Goal: Information Seeking & Learning: Check status

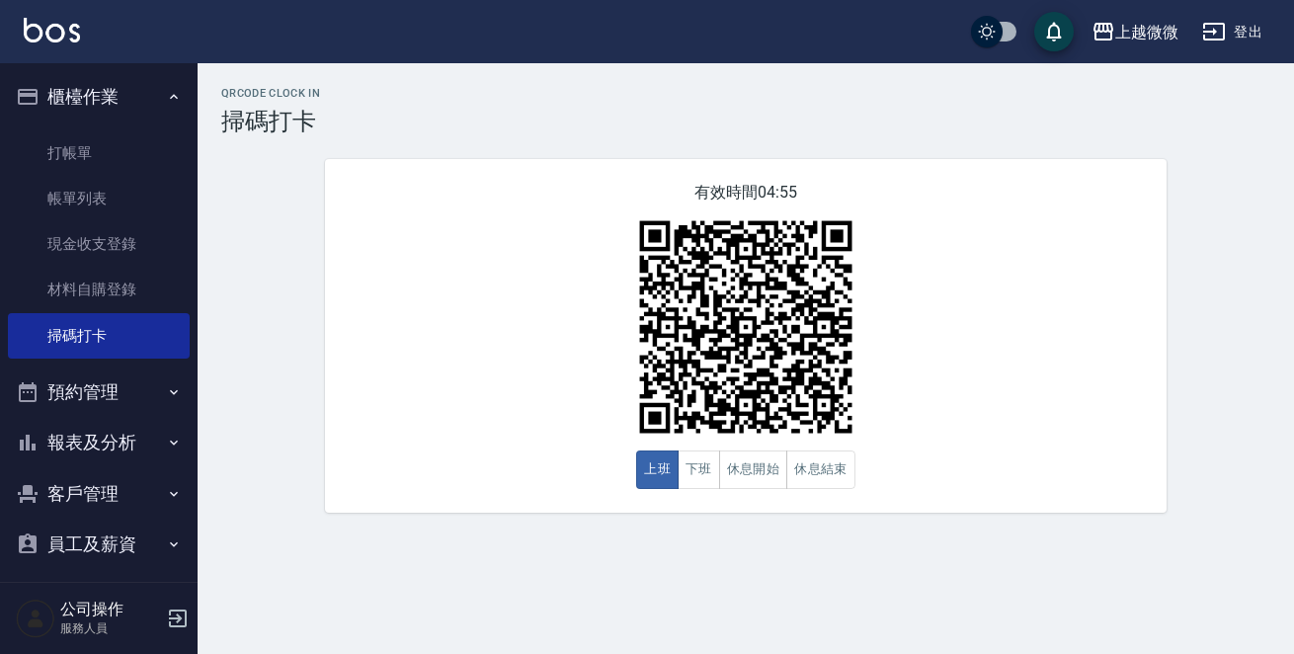
click at [125, 89] on button "櫃檯作業" at bounding box center [99, 96] width 182 height 51
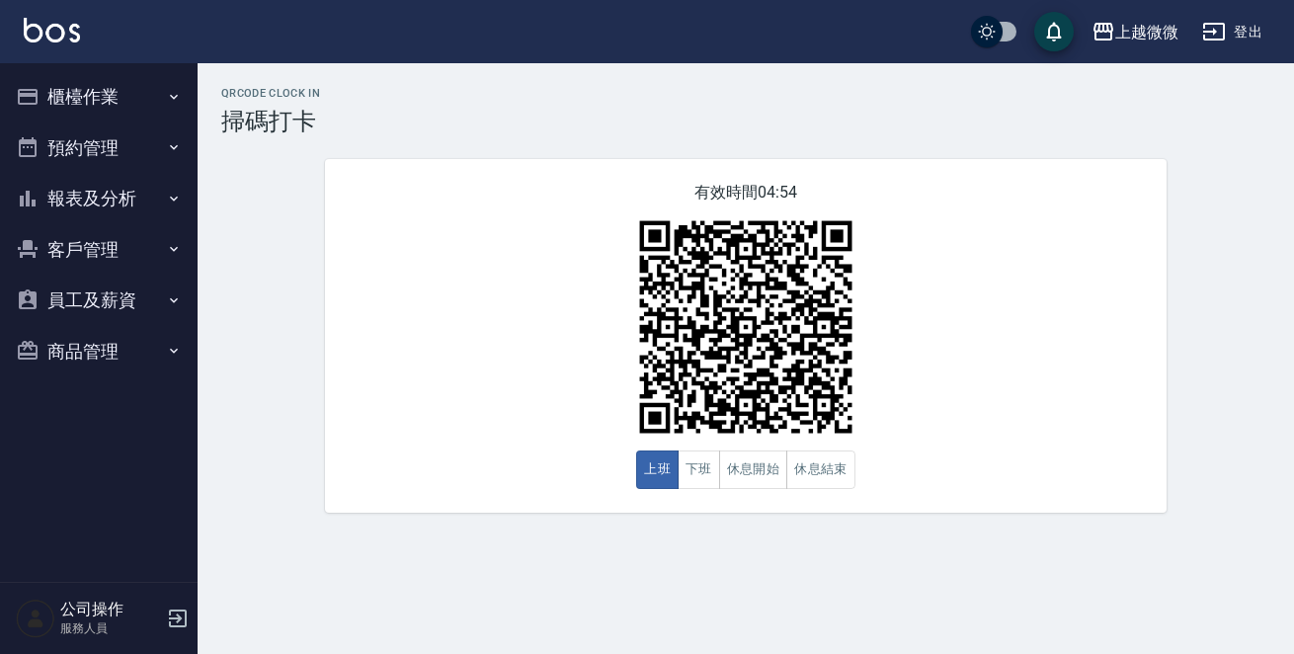
click at [120, 141] on button "預約管理" at bounding box center [99, 147] width 182 height 51
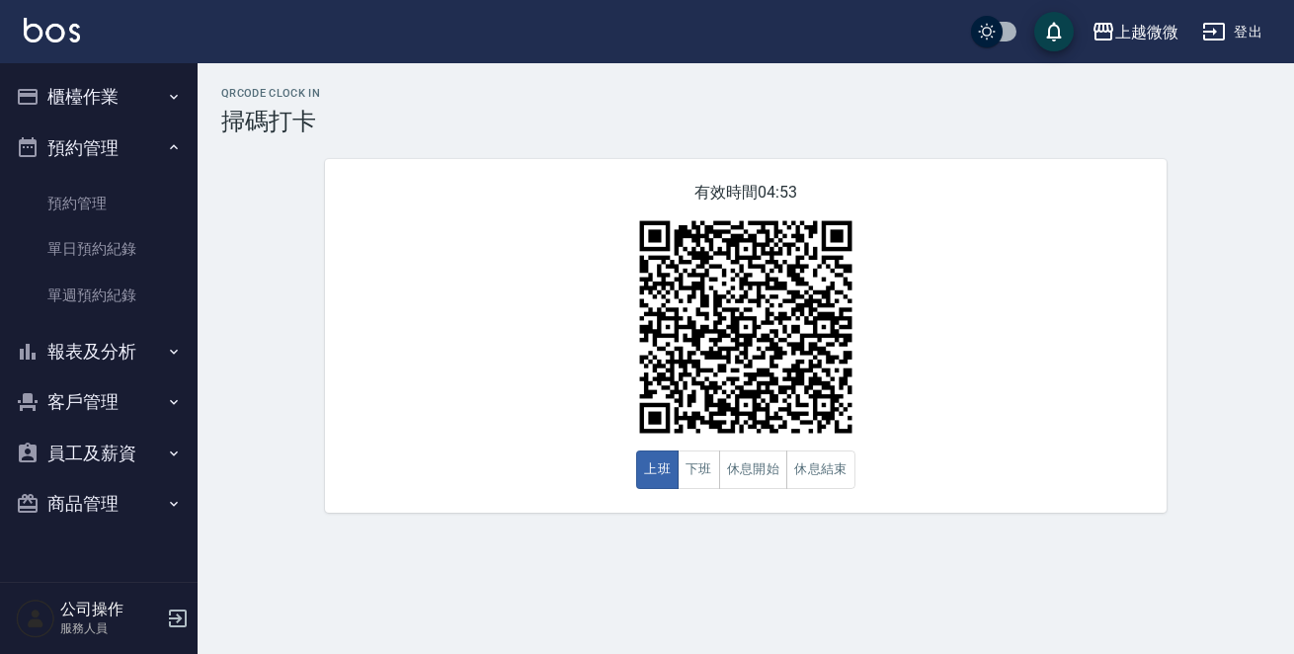
click at [120, 141] on button "預約管理" at bounding box center [99, 147] width 182 height 51
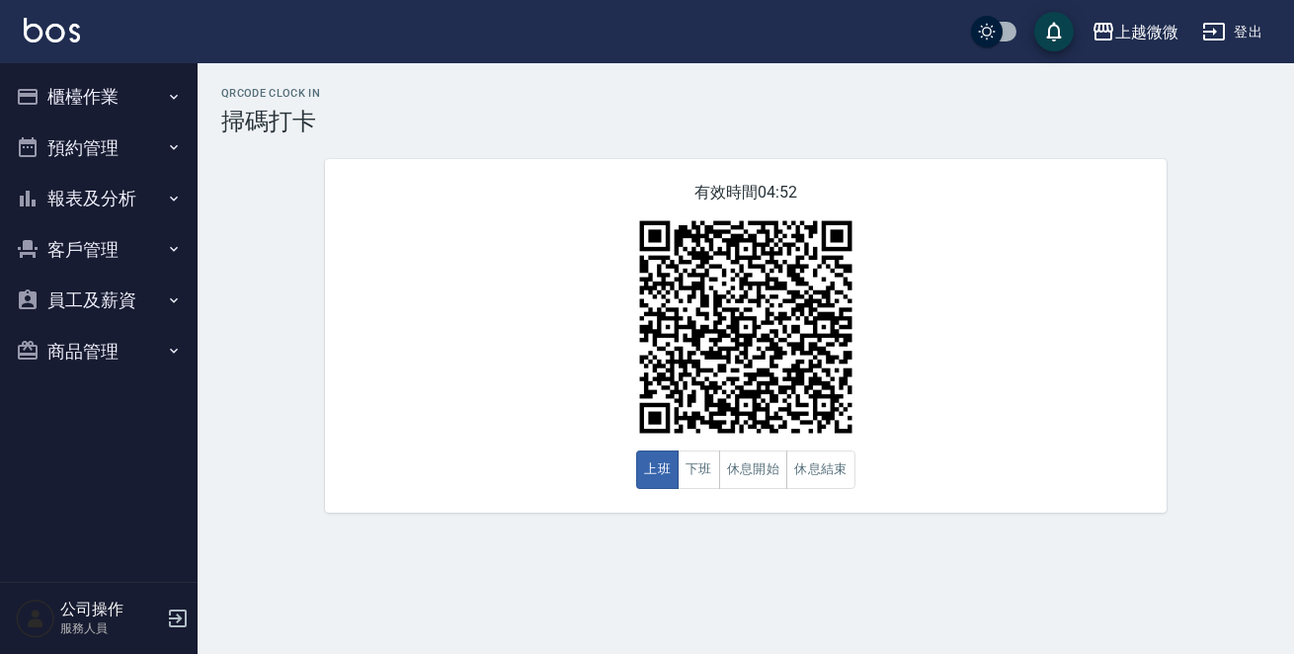
click at [114, 200] on button "報表及分析" at bounding box center [99, 198] width 182 height 51
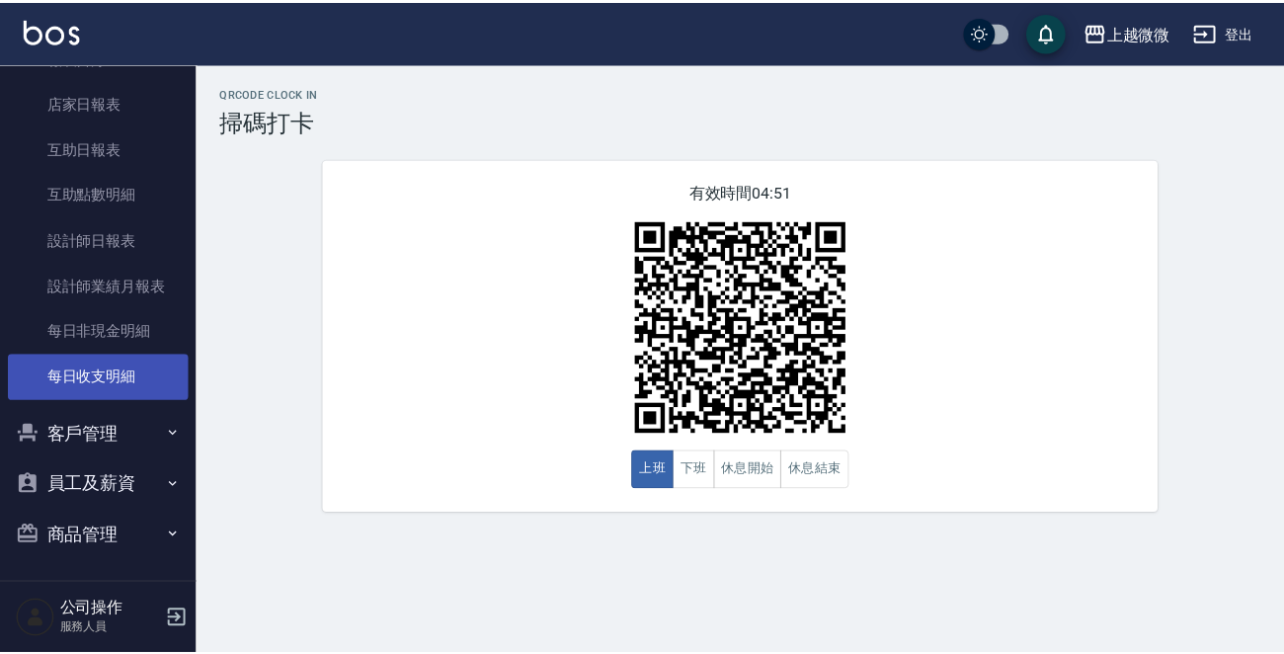
scroll to position [199, 0]
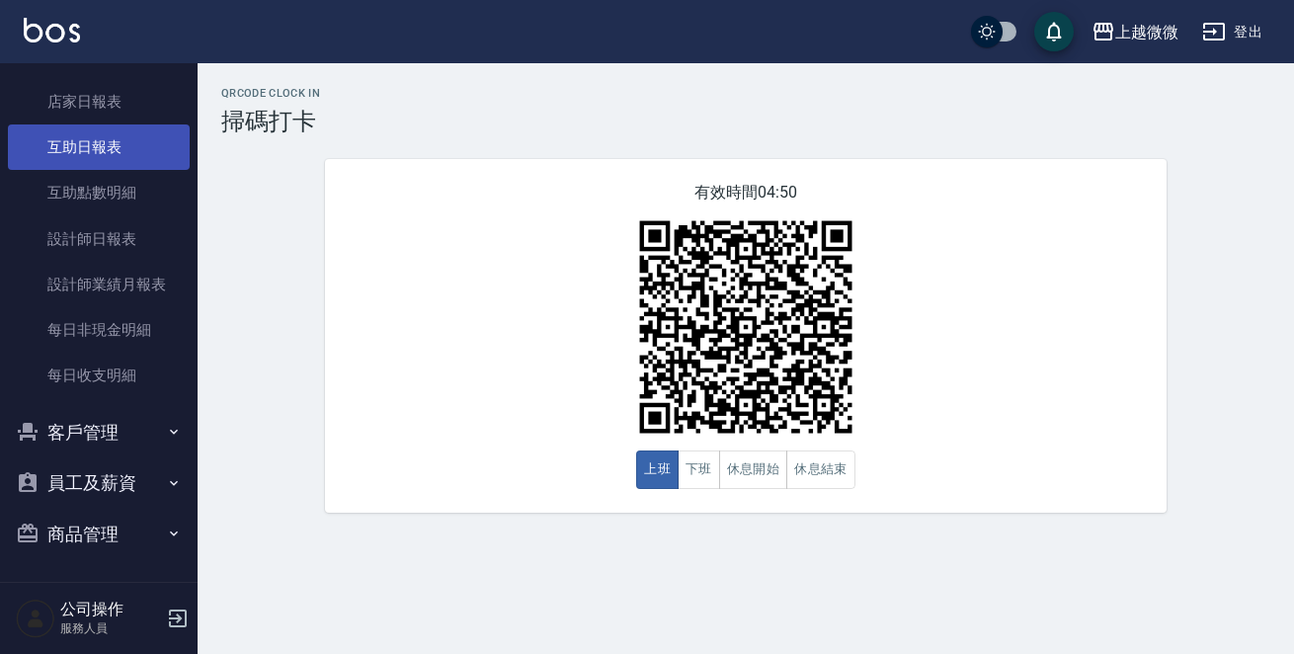
click at [125, 137] on link "互助日報表" at bounding box center [99, 146] width 182 height 45
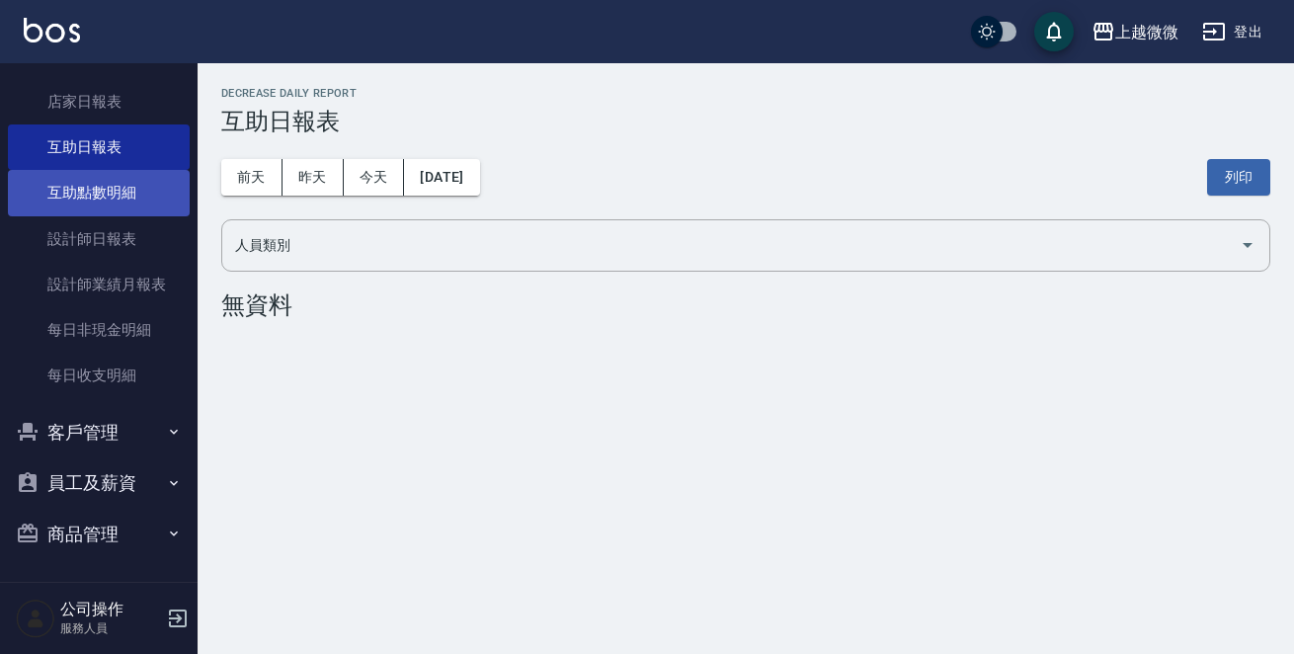
click at [154, 186] on link "互助點數明細" at bounding box center [99, 192] width 182 height 45
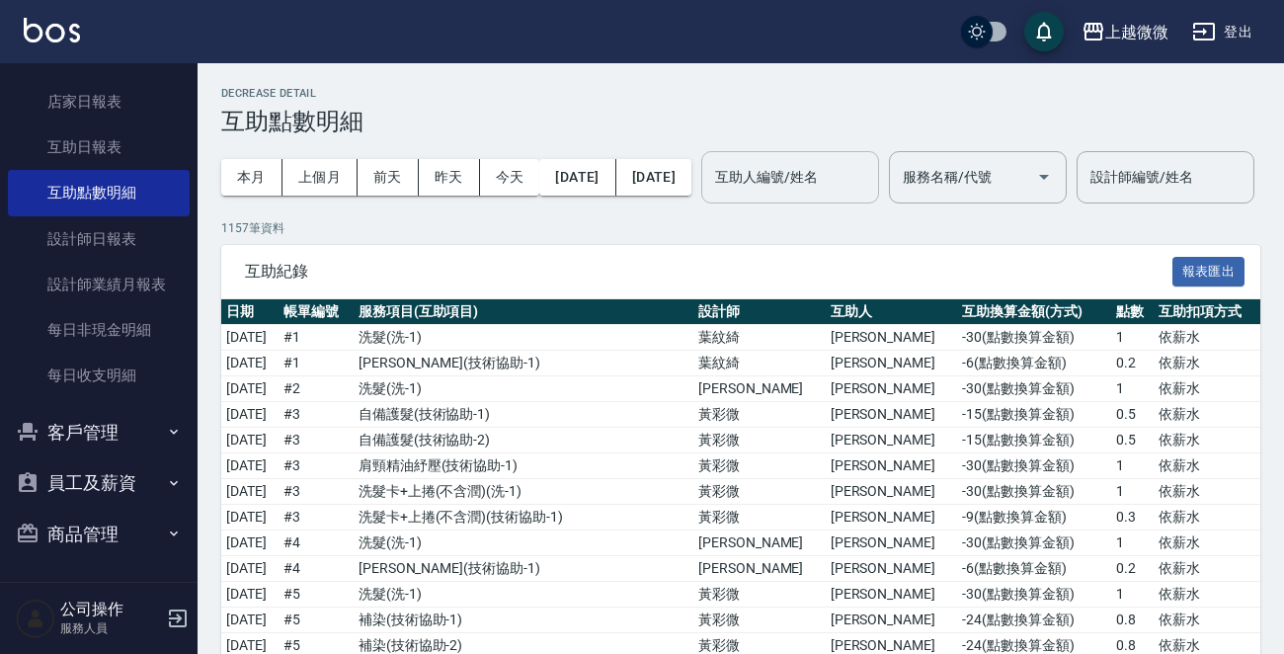
click at [870, 160] on input "互助人編號/姓名" at bounding box center [790, 177] width 160 height 35
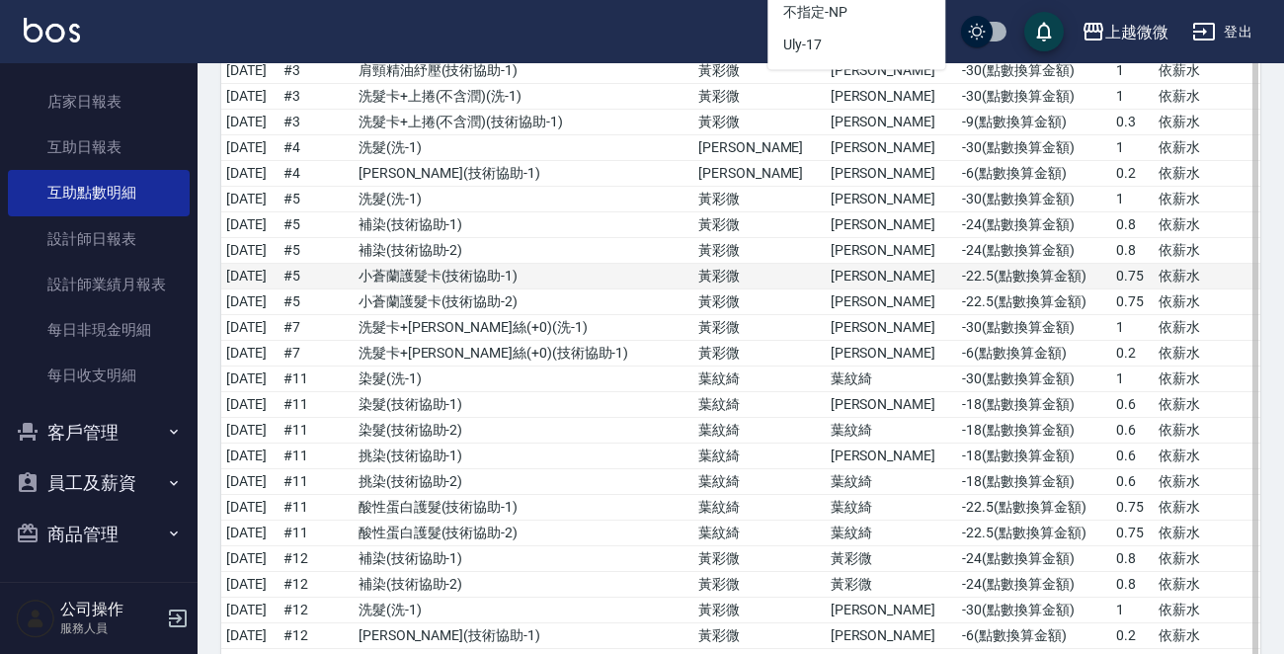
scroll to position [296, 0]
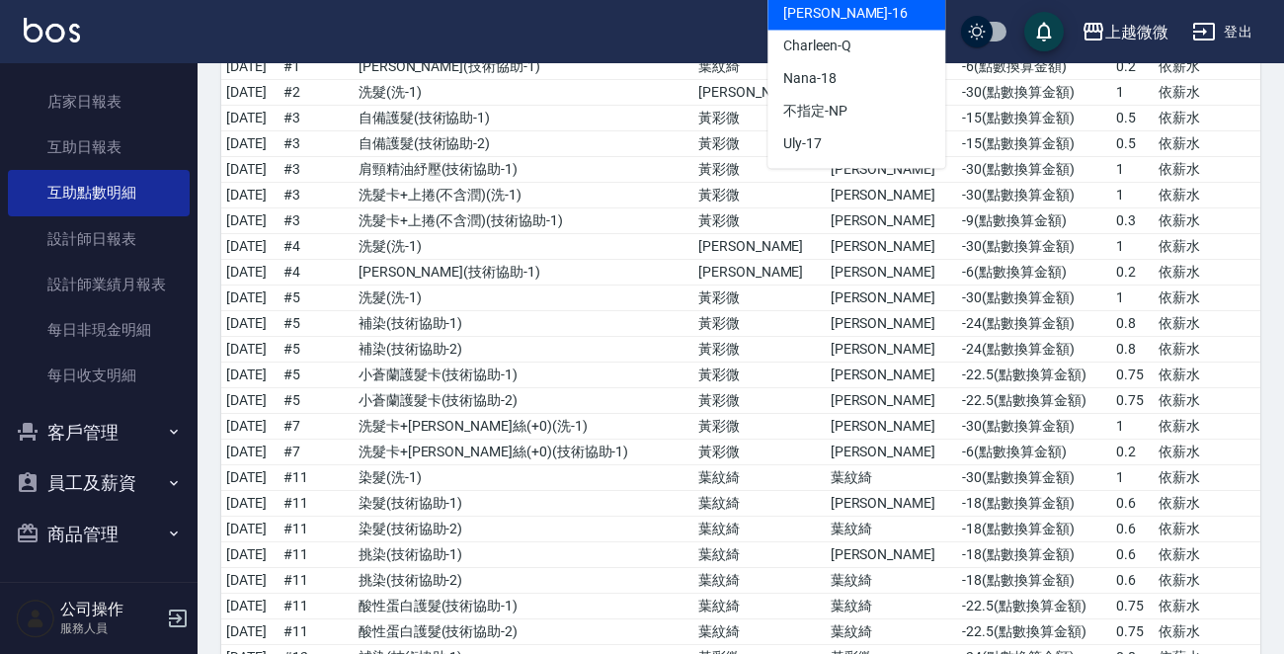
drag, startPoint x: 898, startPoint y: 12, endPoint x: 1147, endPoint y: 240, distance: 337.7
click at [898, 11] on div "[PERSON_NAME] -16" at bounding box center [857, 13] width 178 height 33
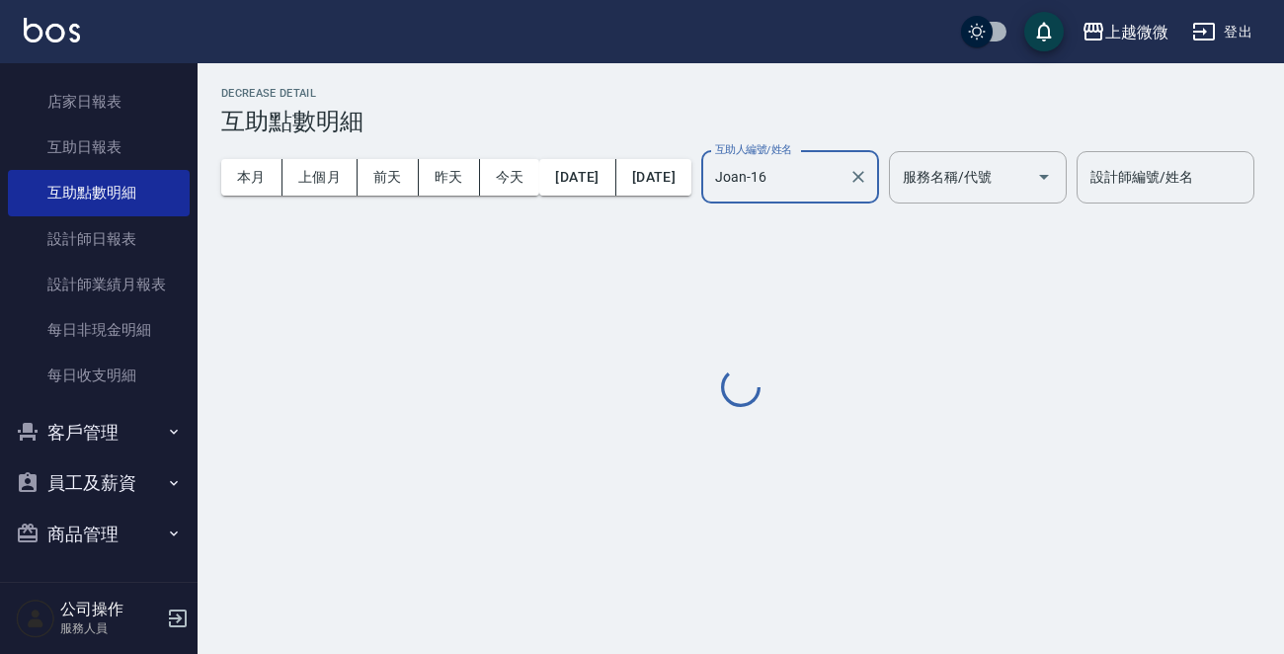
type input "Joan-16"
click at [1045, 179] on div "服務名稱/代號 服務名稱/代號" at bounding box center [978, 177] width 178 height 52
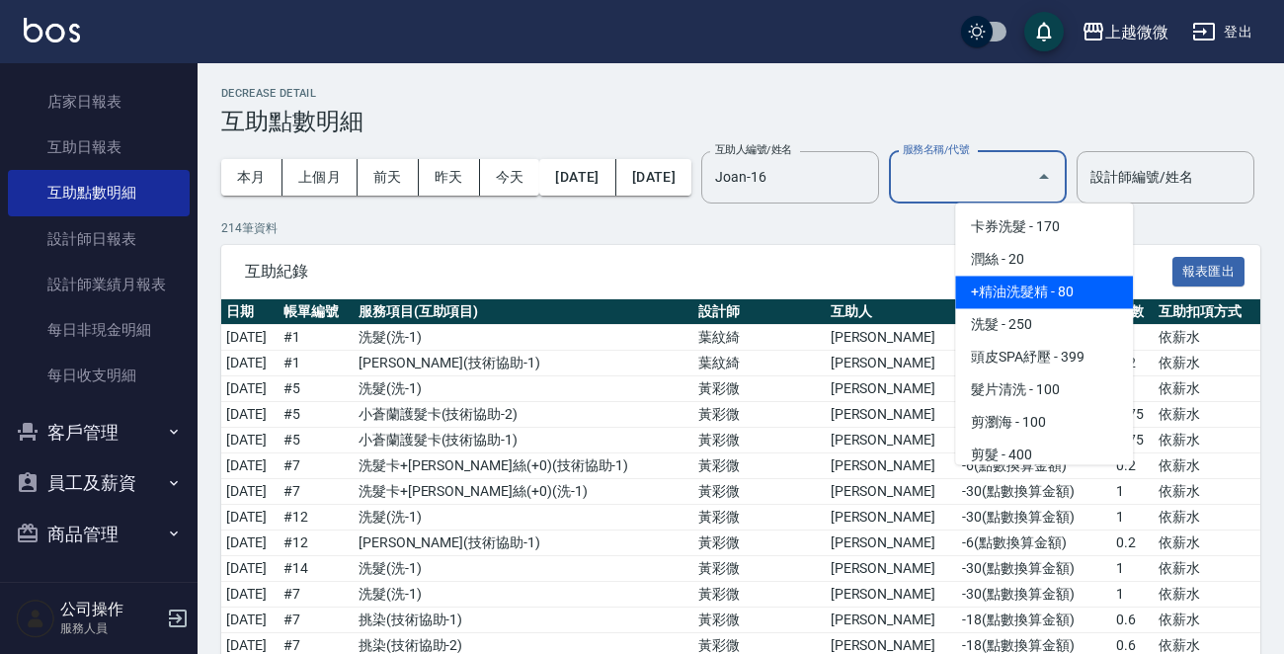
click at [1052, 276] on span "+精油洗髮精 - 80" at bounding box center [1044, 292] width 178 height 33
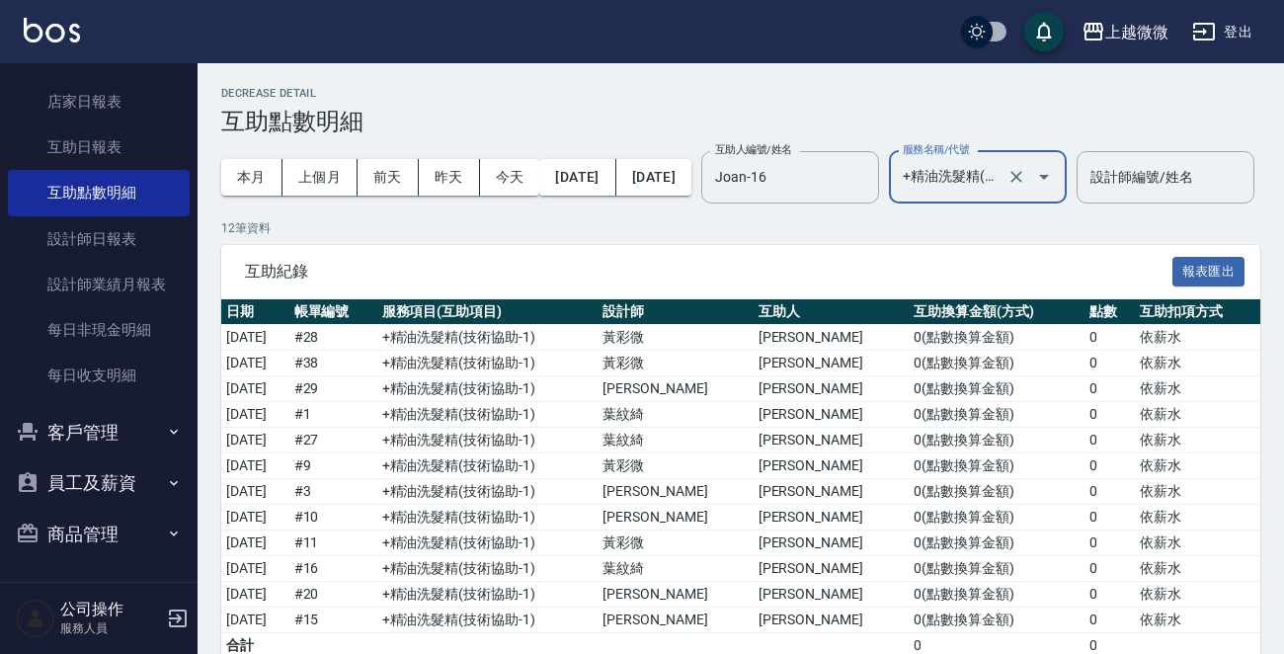
click at [1003, 181] on input "+精油洗髮精(A02)" at bounding box center [950, 177] width 105 height 35
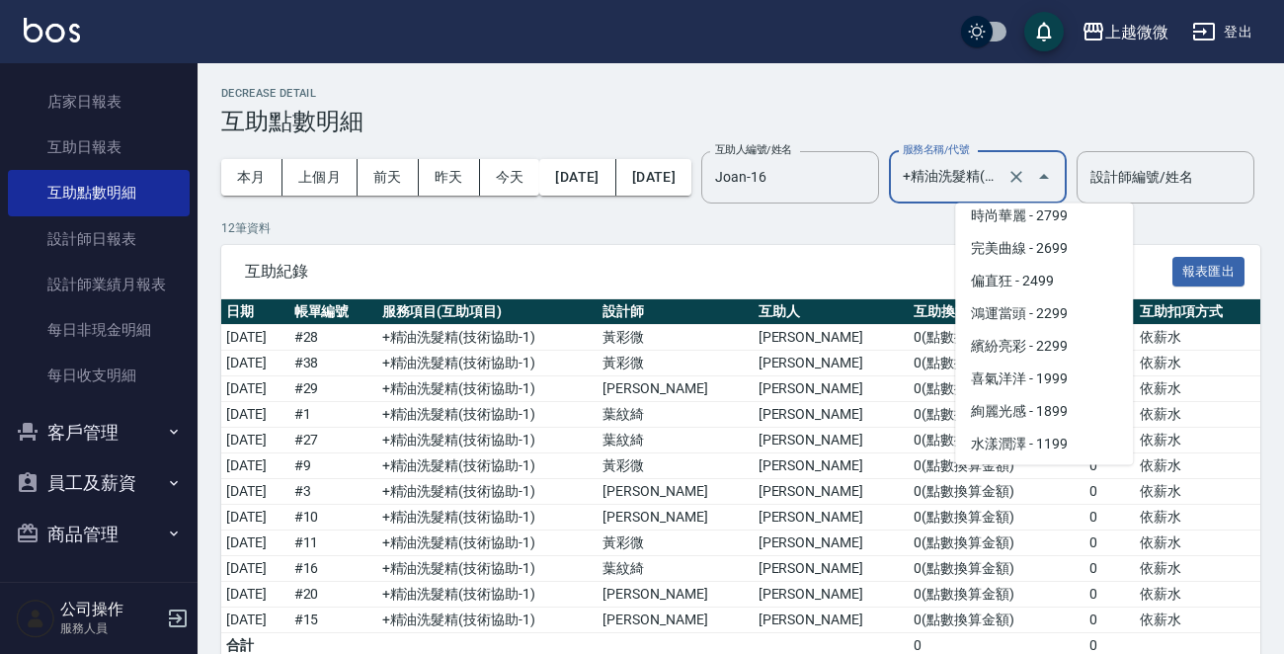
scroll to position [3359, 0]
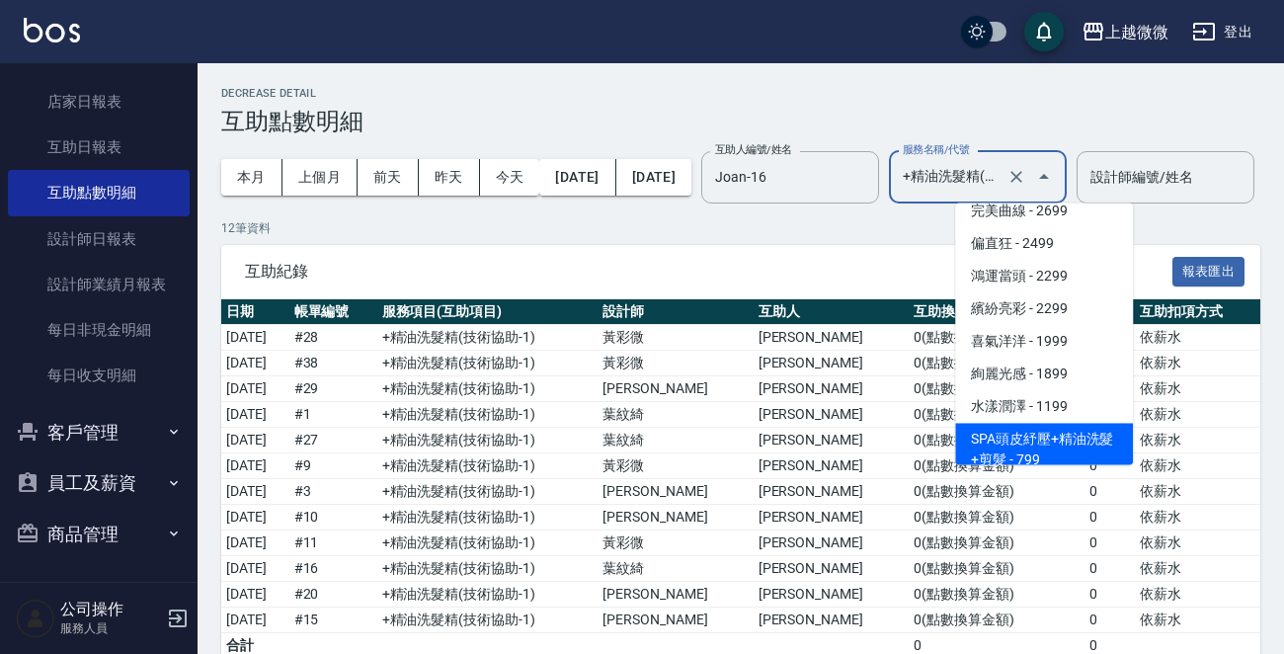
click at [1087, 433] on span "SPA頭皮紓壓+精油洗髮+剪髮 - 799" at bounding box center [1044, 449] width 178 height 53
type input "SPA頭皮紓壓+精油洗髮+剪髮(I13)"
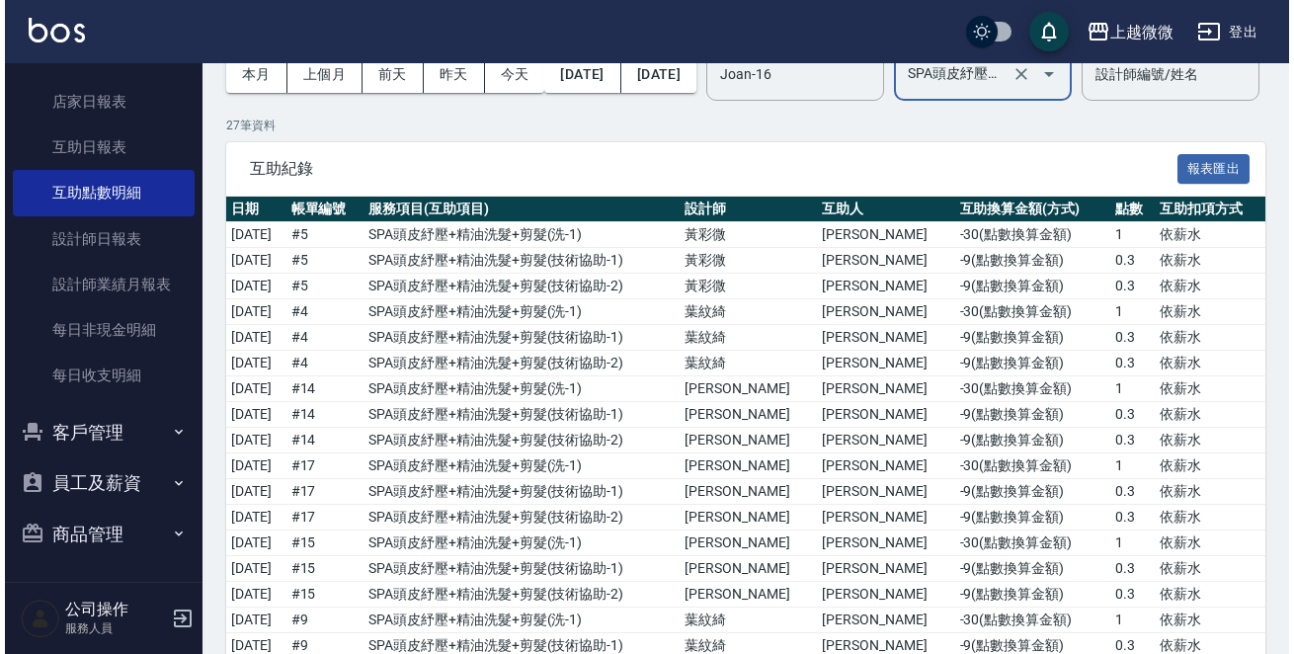
scroll to position [0, 0]
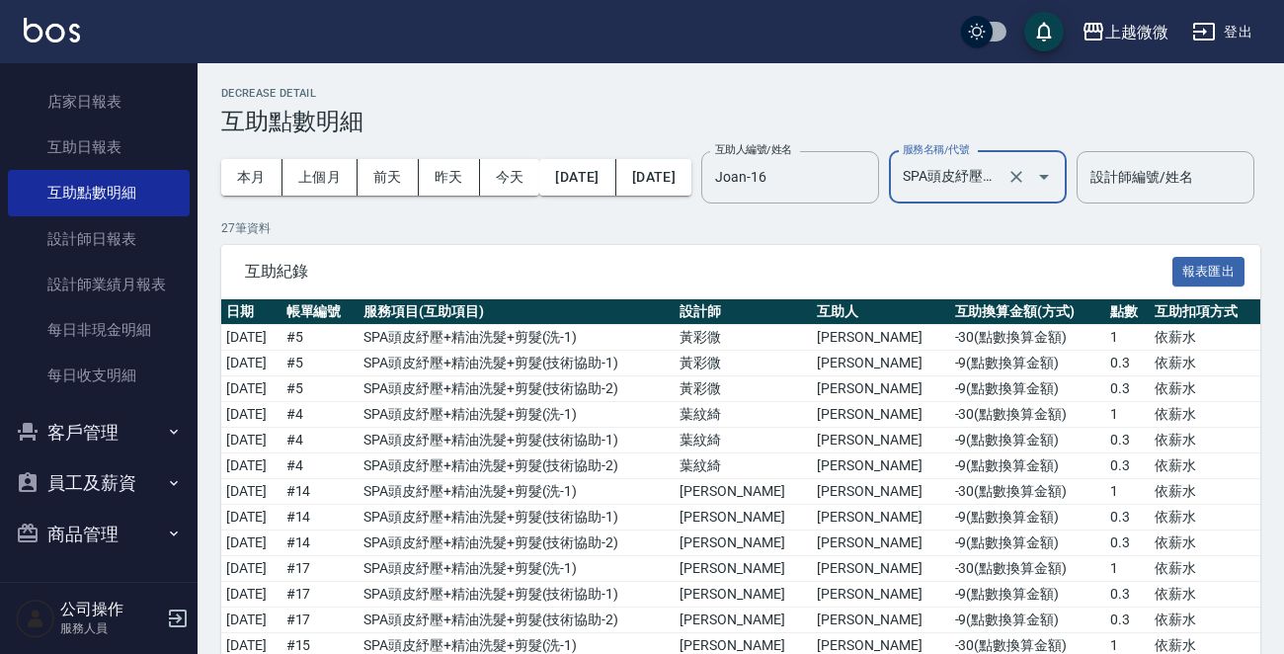
click at [518, 237] on p "27 筆資料" at bounding box center [740, 228] width 1039 height 18
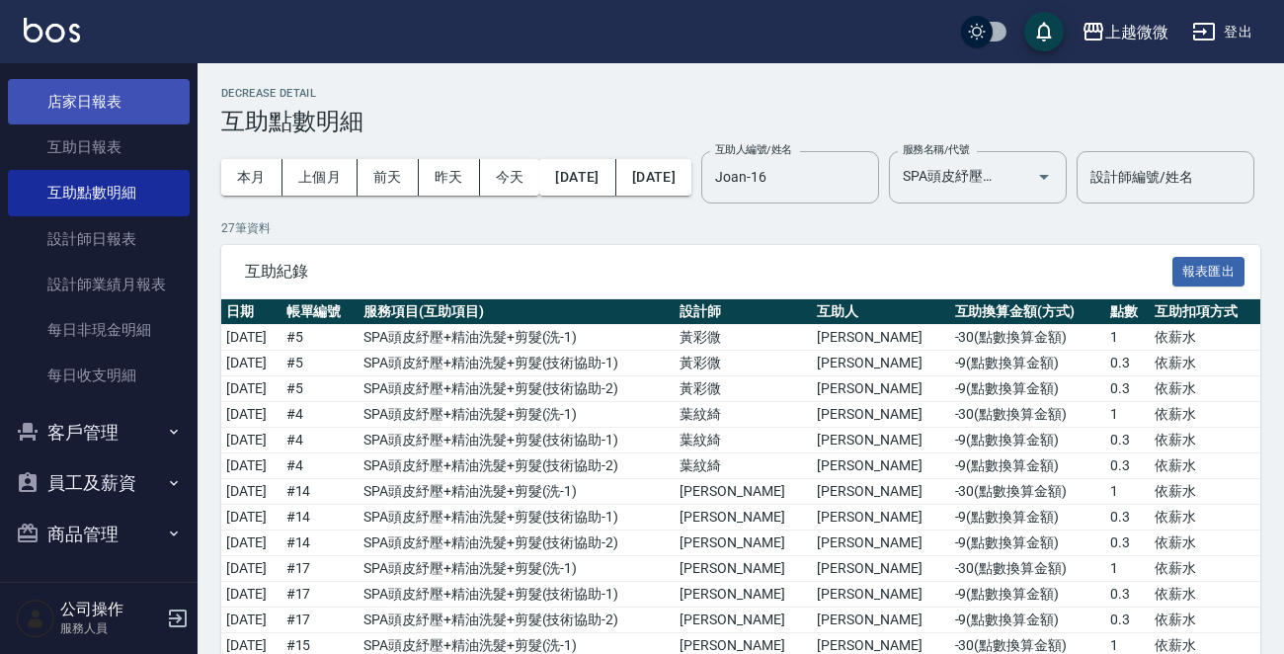
click at [105, 81] on link "店家日報表" at bounding box center [99, 101] width 182 height 45
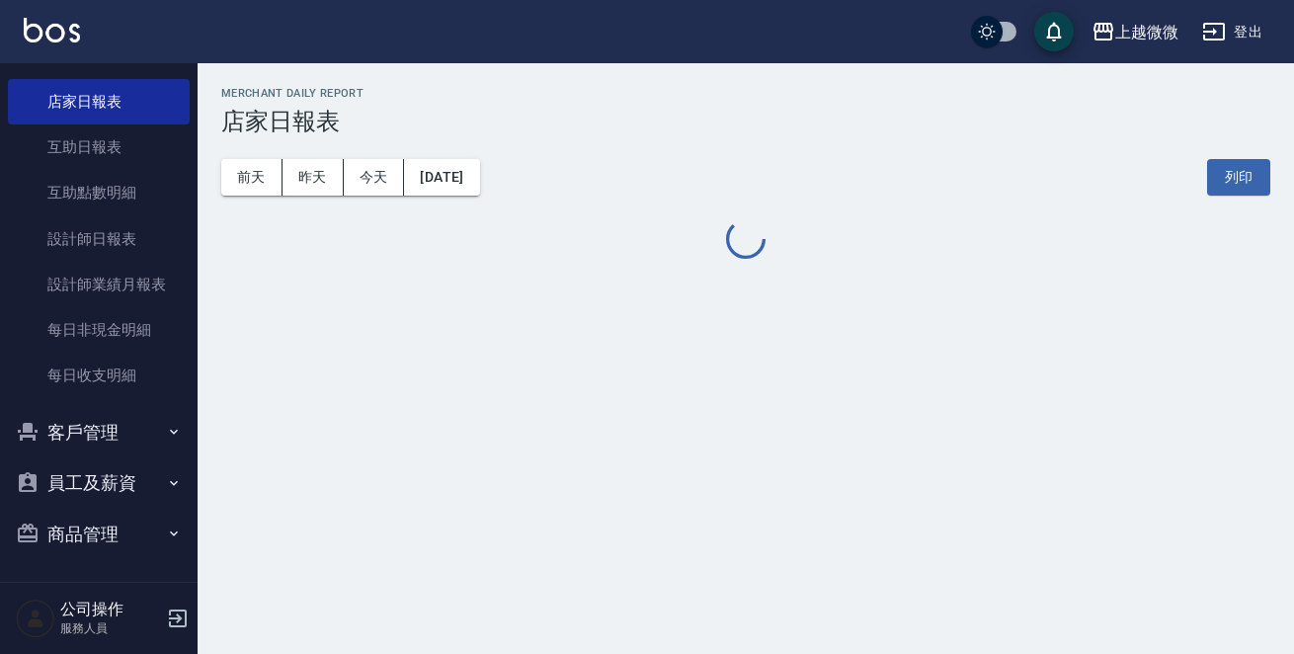
click at [137, 518] on button "商品管理" at bounding box center [99, 534] width 182 height 51
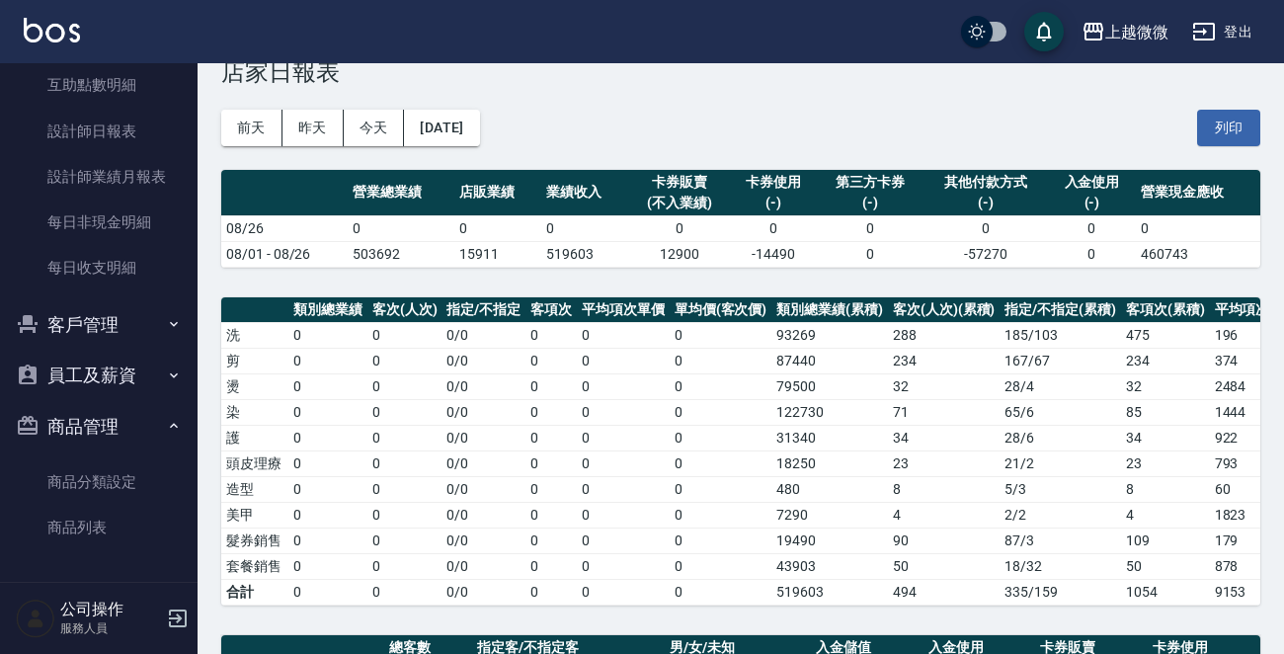
scroll to position [99, 0]
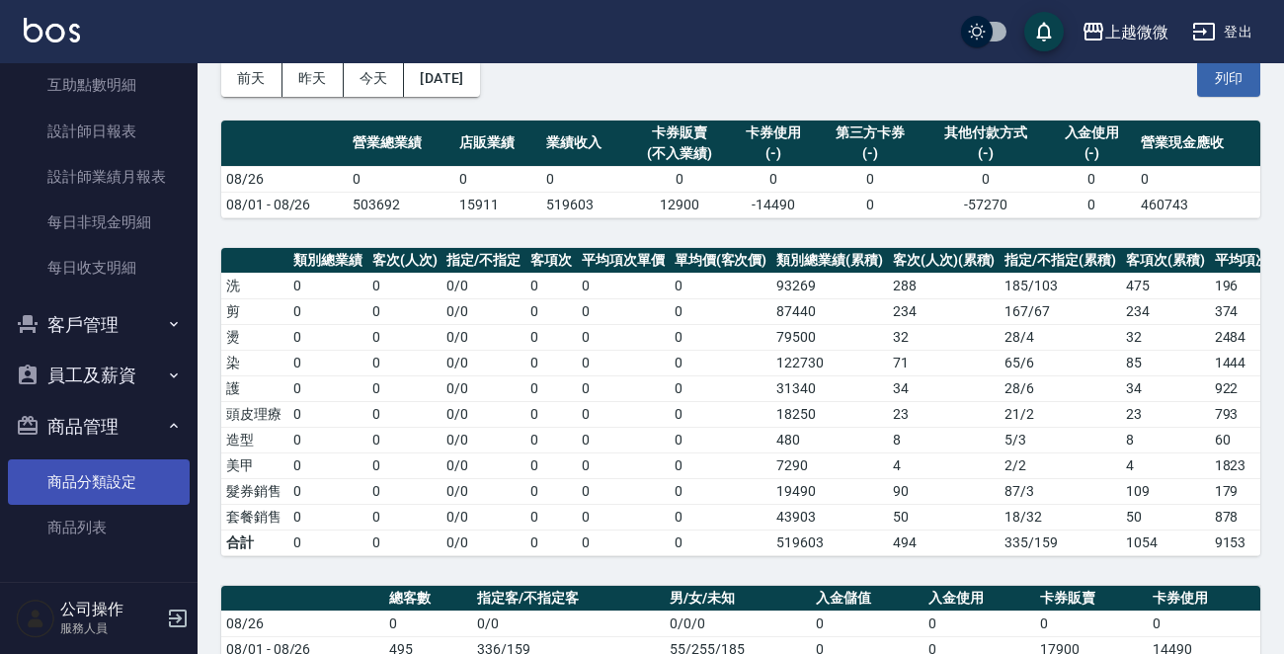
click at [121, 473] on link "商品分類設定" at bounding box center [99, 481] width 182 height 45
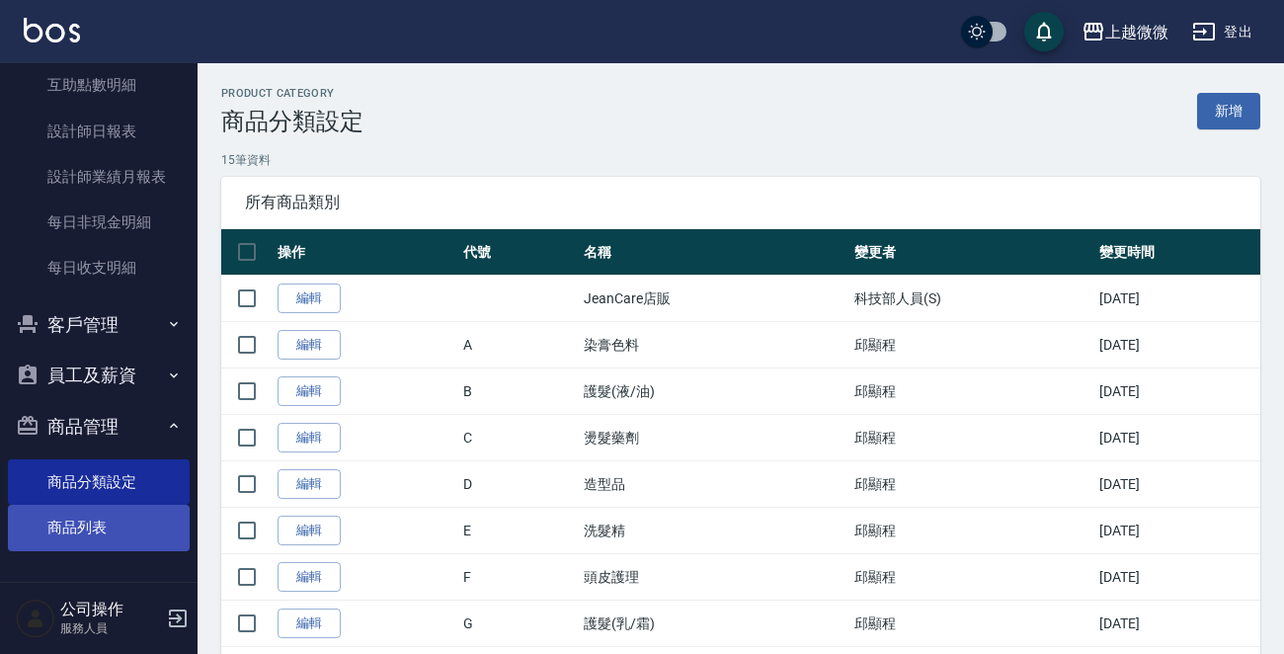
click at [88, 523] on link "商品列表" at bounding box center [99, 527] width 182 height 45
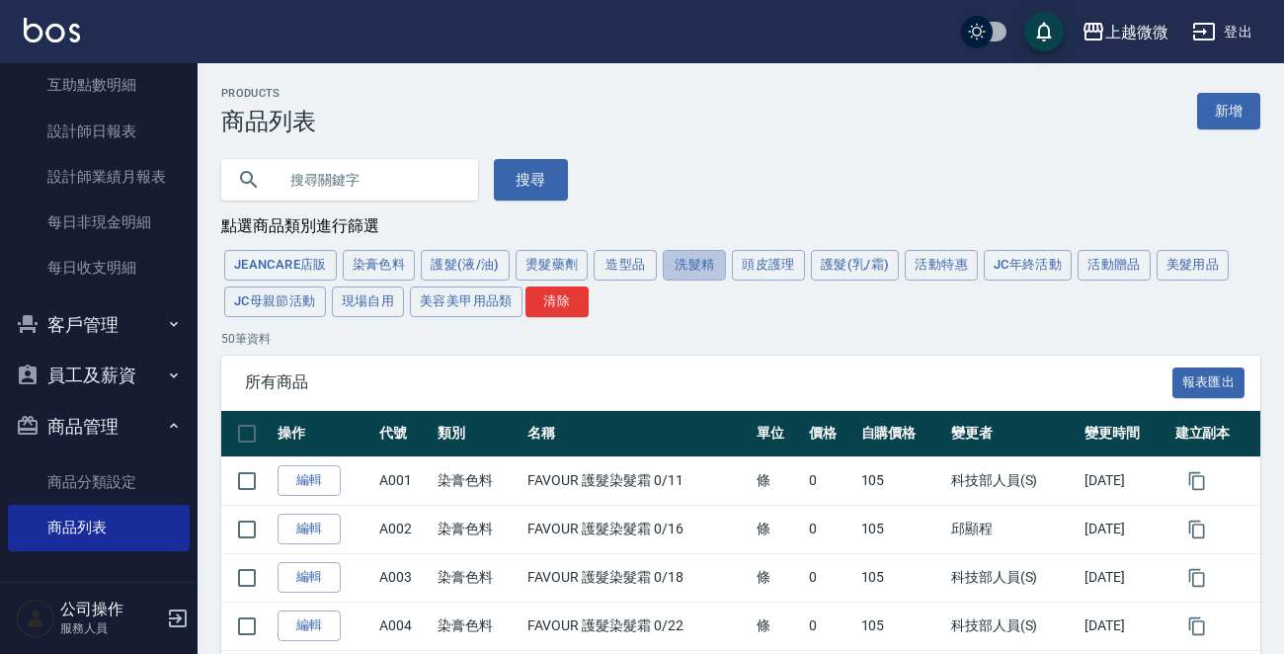
click at [690, 263] on button "洗髮精" at bounding box center [694, 265] width 63 height 31
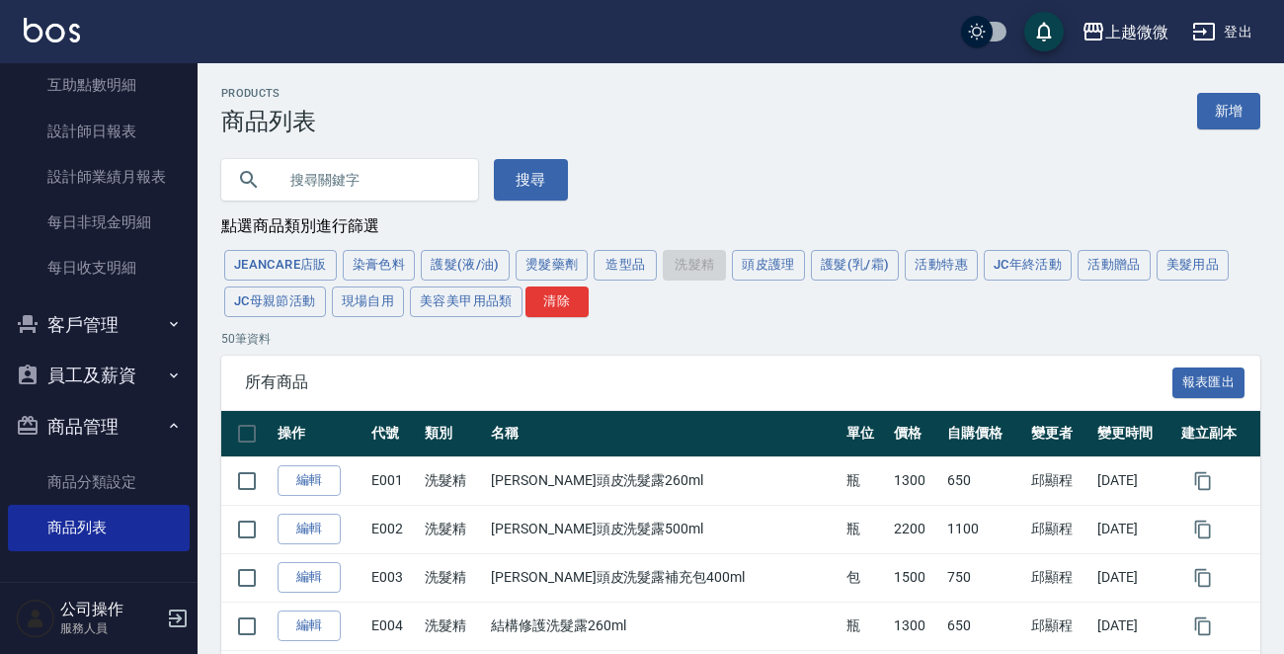
click at [397, 165] on input "text" at bounding box center [370, 179] width 186 height 53
click at [396, 171] on input "text" at bounding box center [370, 179] width 186 height 53
click at [423, 171] on input "text" at bounding box center [370, 179] width 186 height 53
type input "護手"
click at [531, 185] on button "搜尋" at bounding box center [531, 179] width 74 height 41
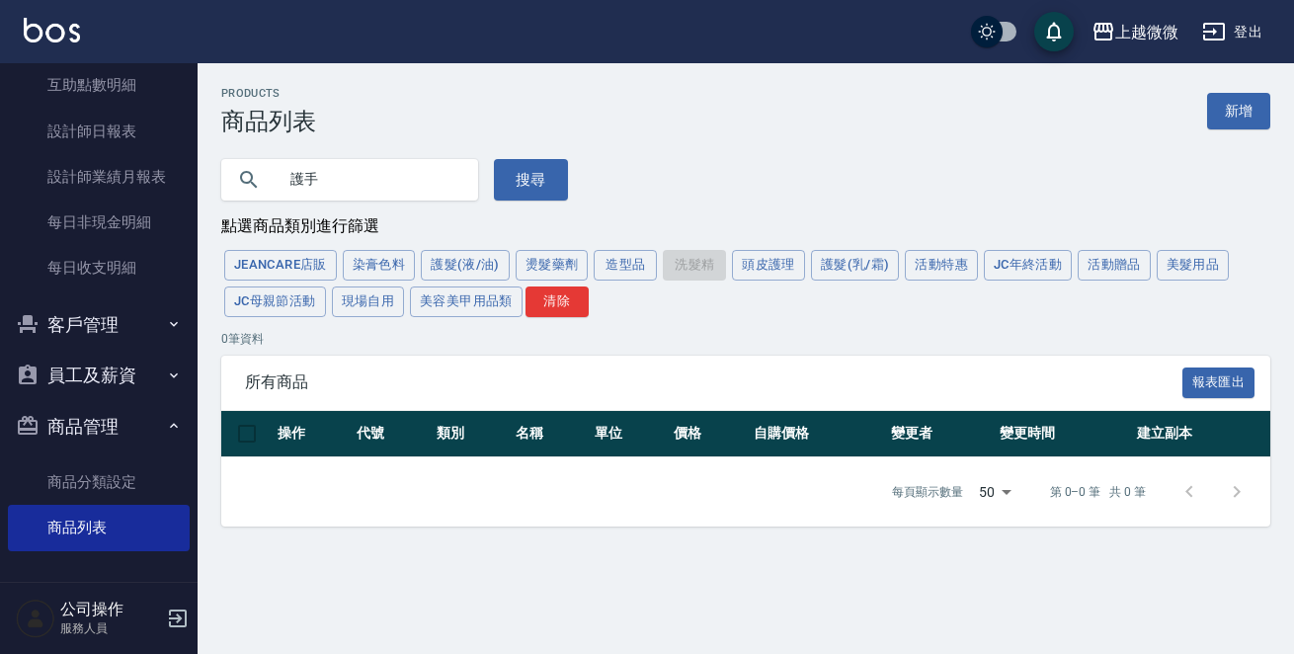
click at [104, 299] on ul "商品分類設定 商品列表" at bounding box center [99, 108] width 182 height 381
click at [110, 473] on link "商品分類設定" at bounding box center [99, 481] width 182 height 45
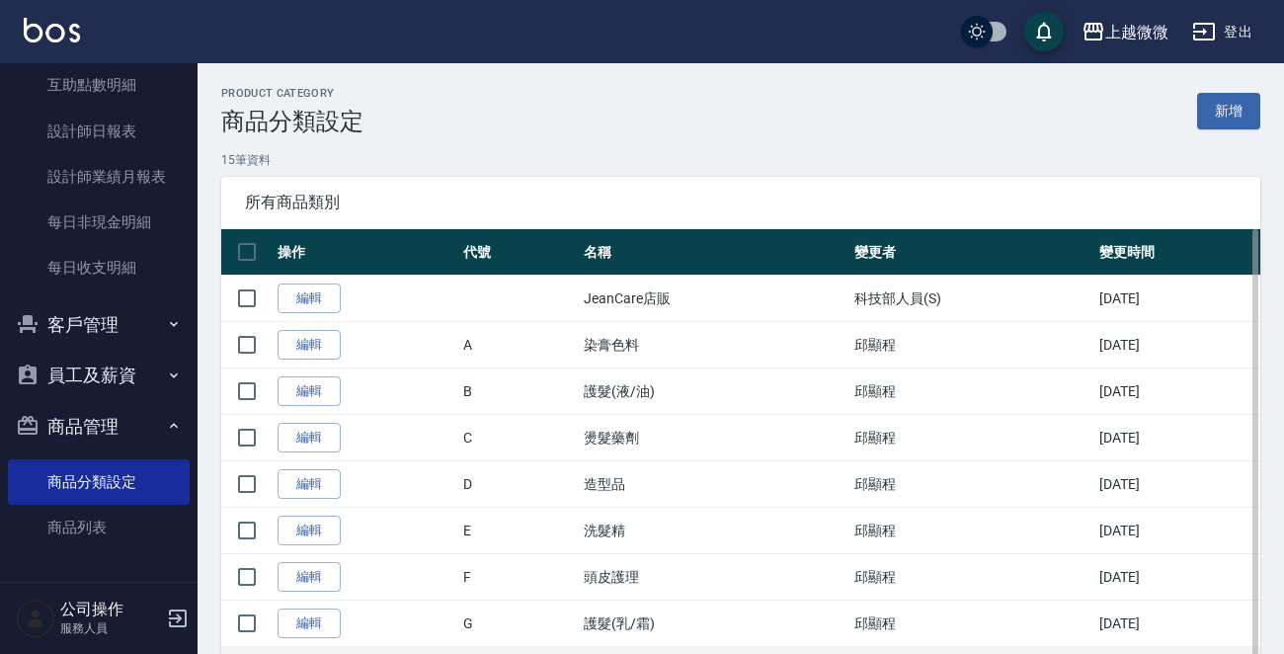
scroll to position [386, 0]
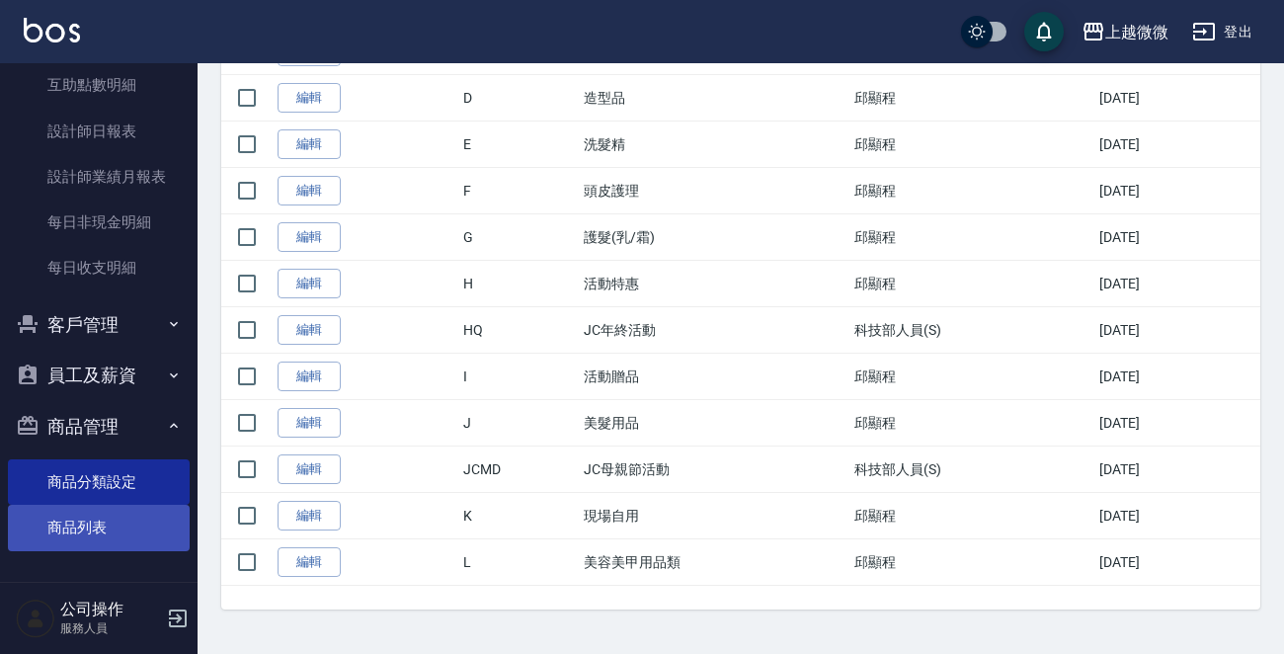
click at [102, 513] on link "商品列表" at bounding box center [99, 527] width 182 height 45
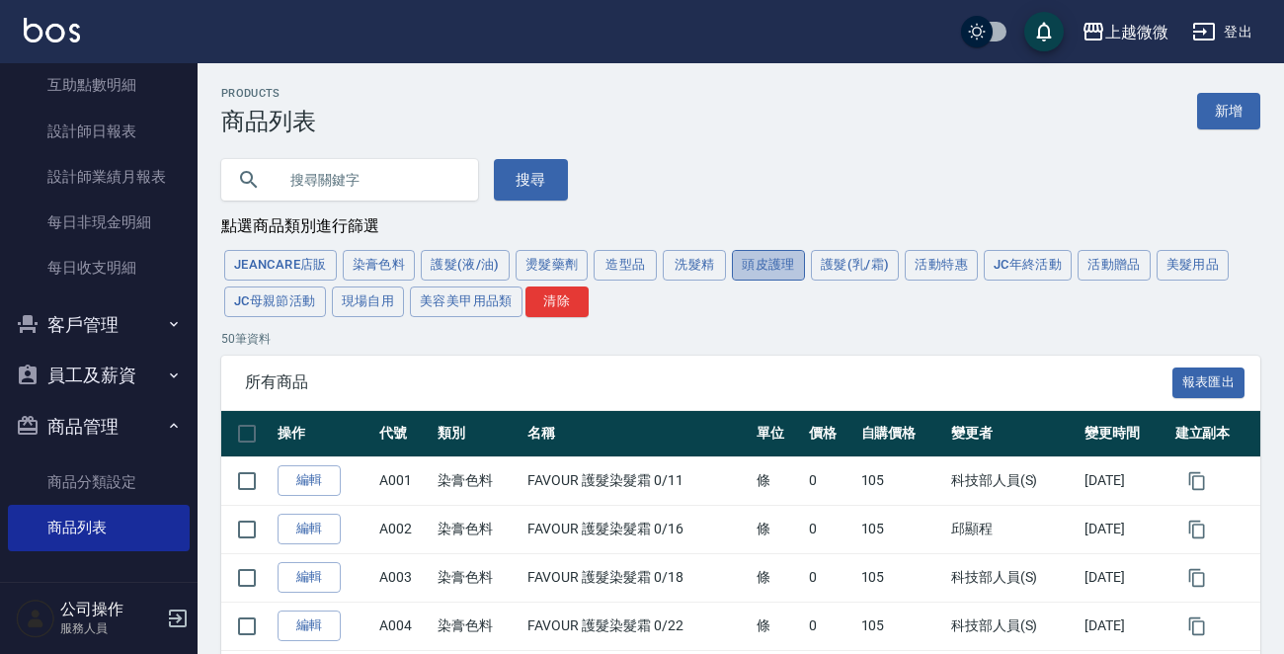
click at [769, 267] on button "頭皮護理" at bounding box center [768, 265] width 73 height 31
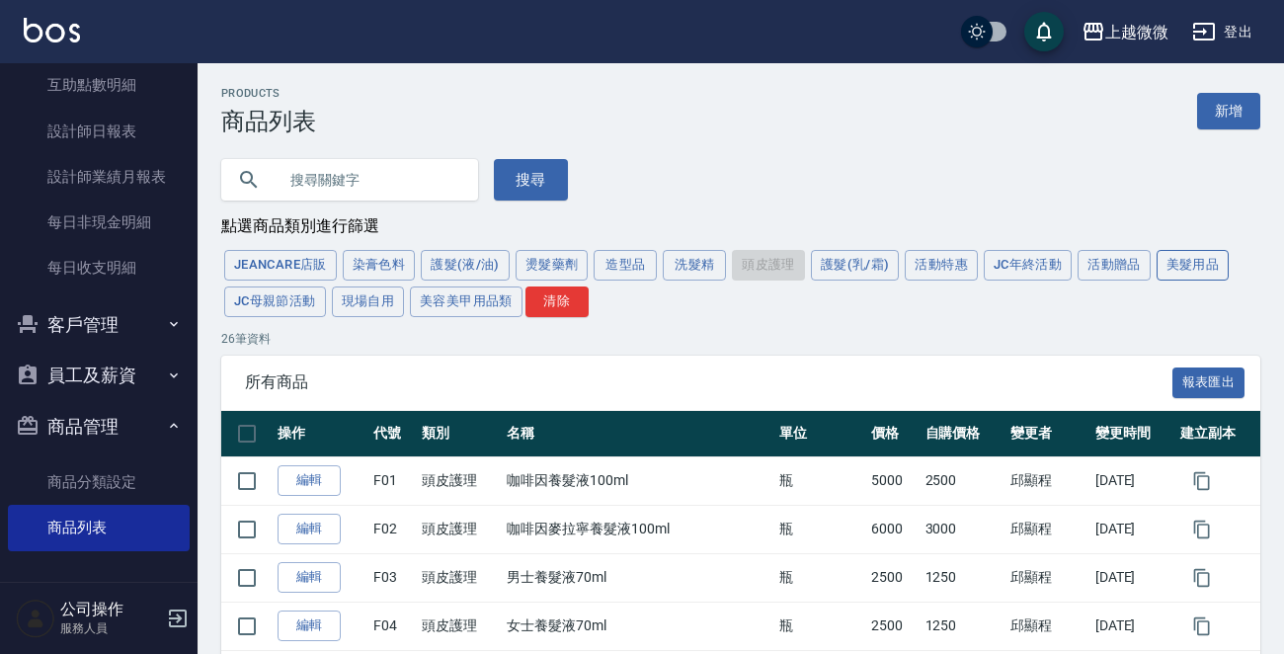
click at [1170, 266] on button "美髮用品" at bounding box center [1193, 265] width 73 height 31
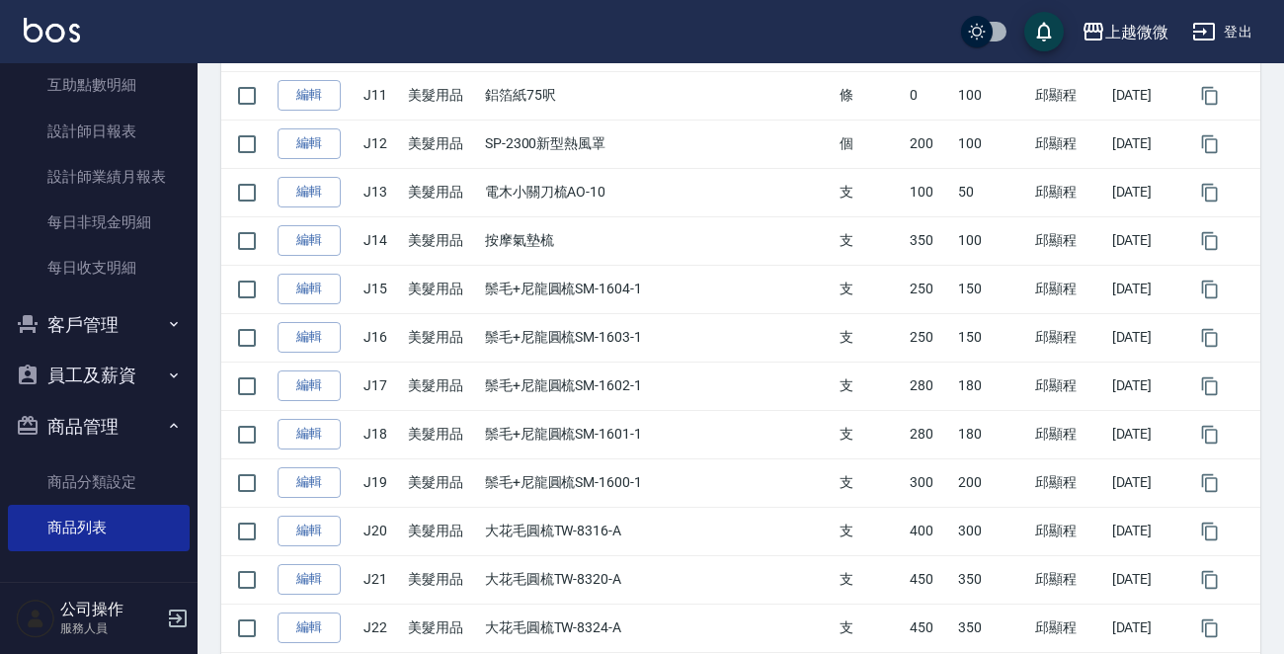
scroll to position [790, 0]
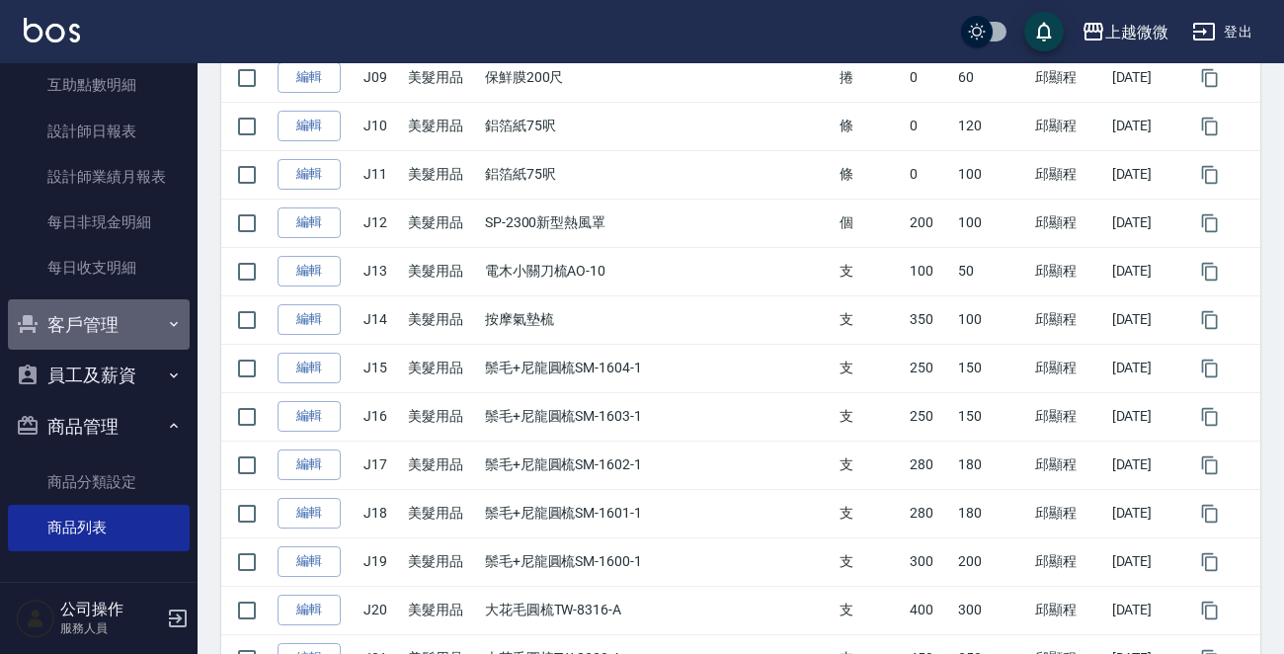
click at [112, 327] on button "客戶管理" at bounding box center [99, 324] width 182 height 51
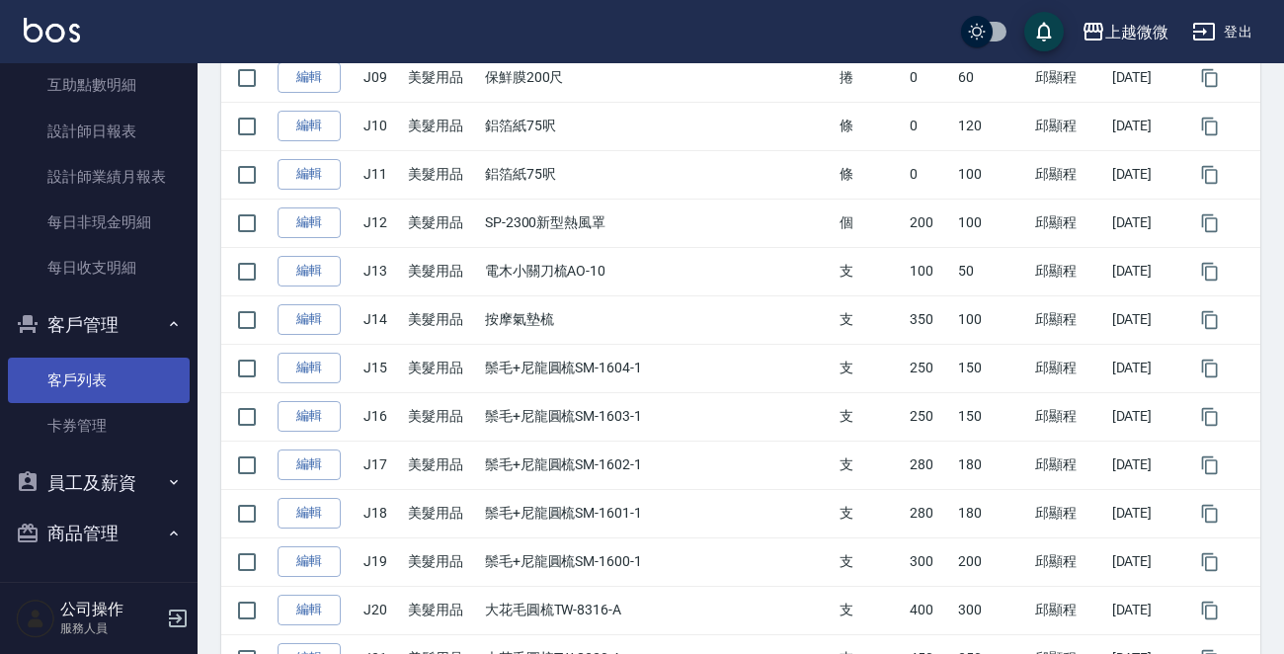
click at [118, 365] on link "客戶列表" at bounding box center [99, 380] width 182 height 45
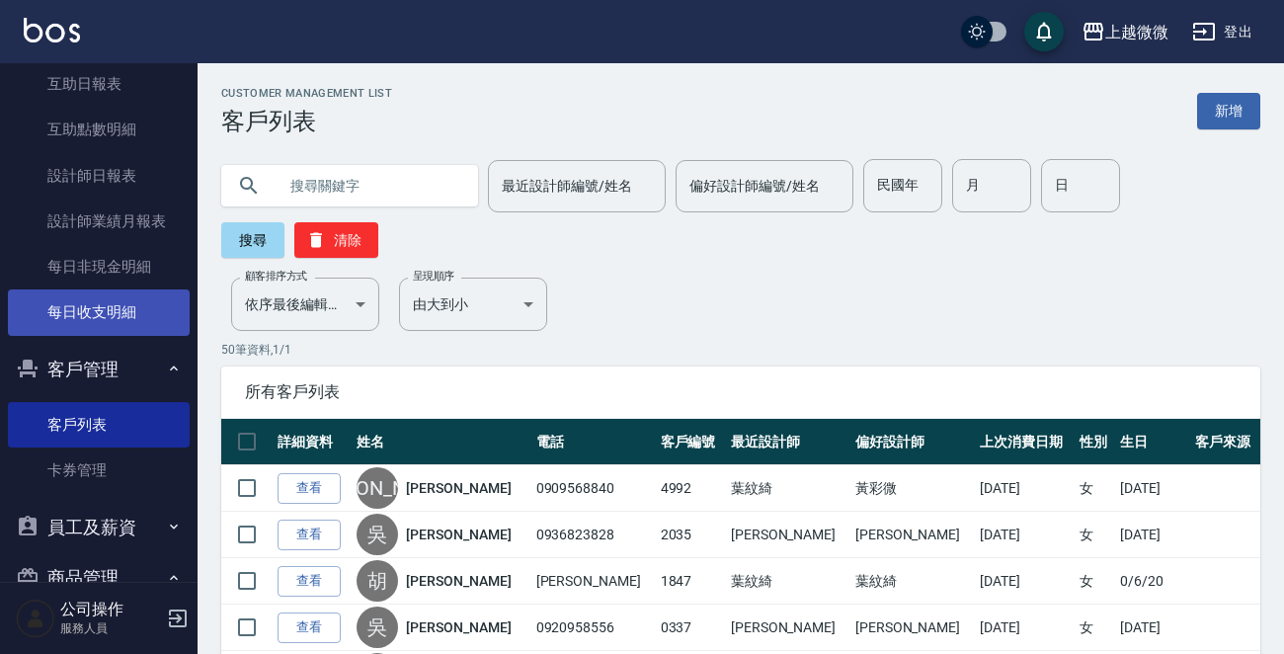
scroll to position [216, 0]
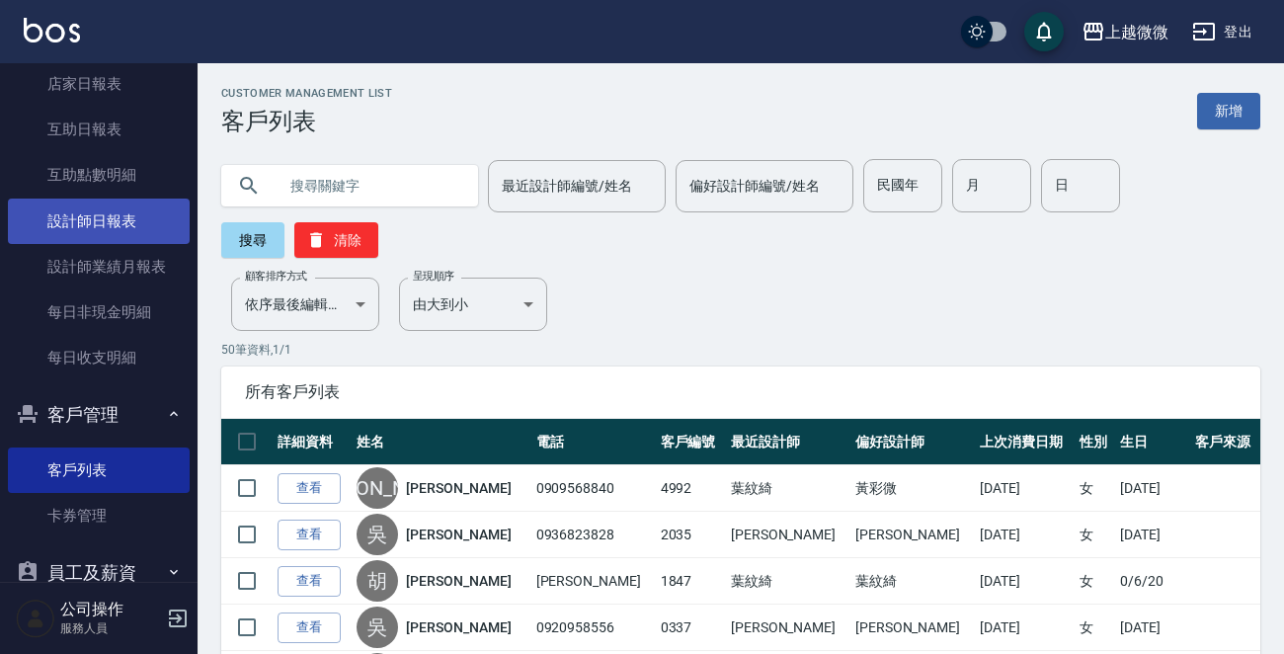
click at [113, 227] on link "設計師日報表" at bounding box center [99, 221] width 182 height 45
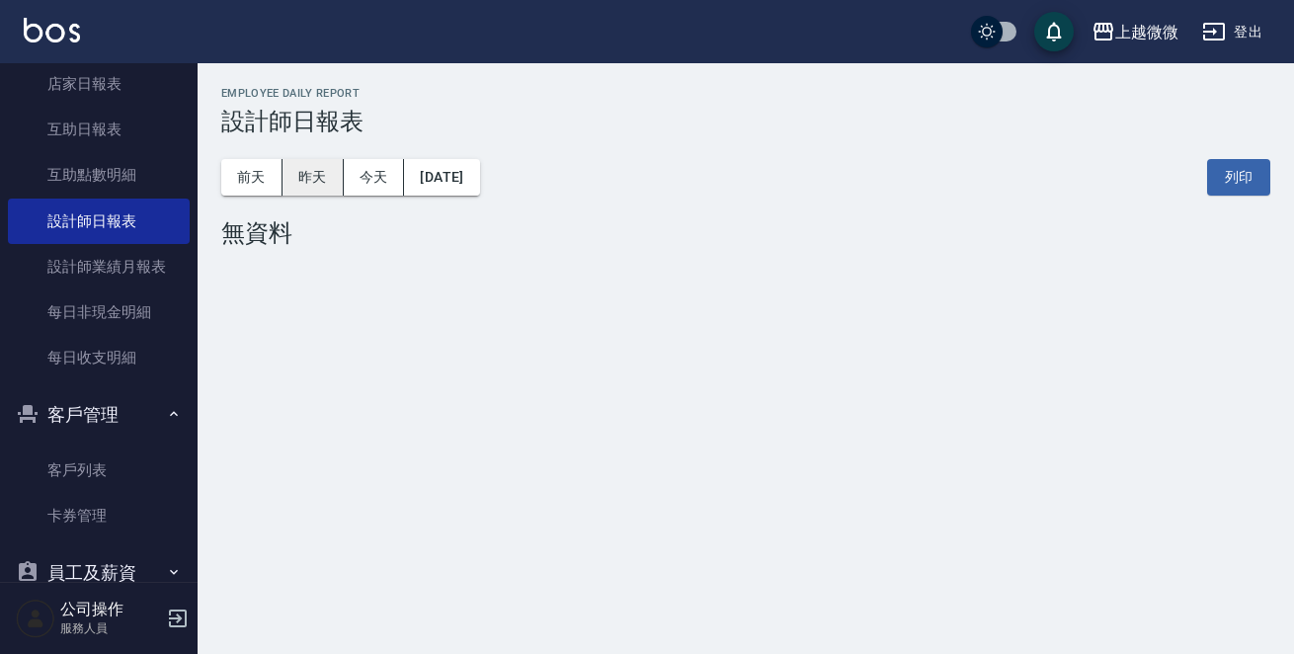
click at [319, 179] on button "昨天" at bounding box center [313, 177] width 61 height 37
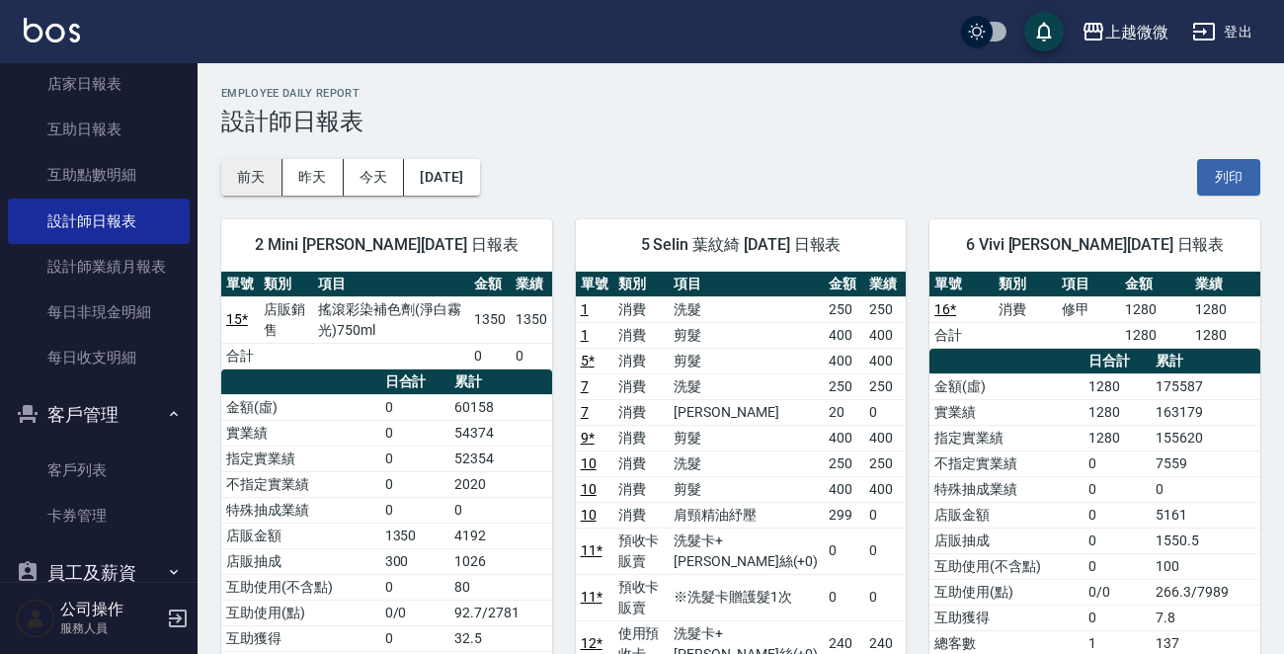
click at [245, 175] on button "前天" at bounding box center [251, 177] width 61 height 37
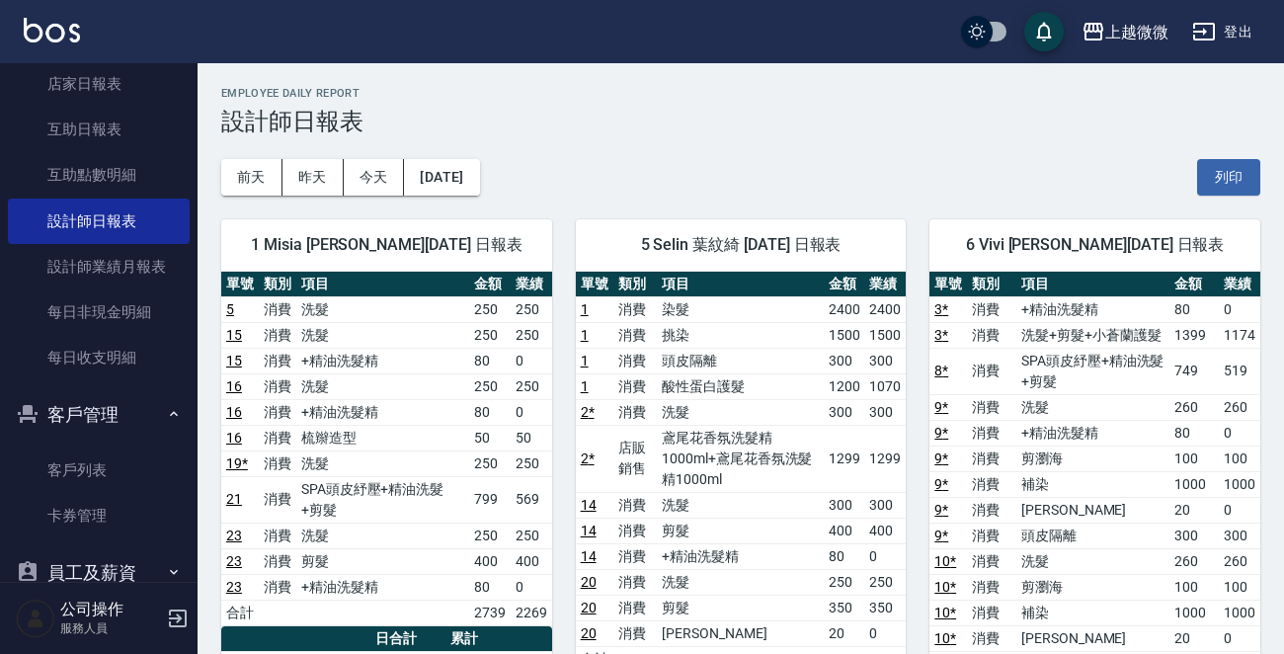
scroll to position [99, 0]
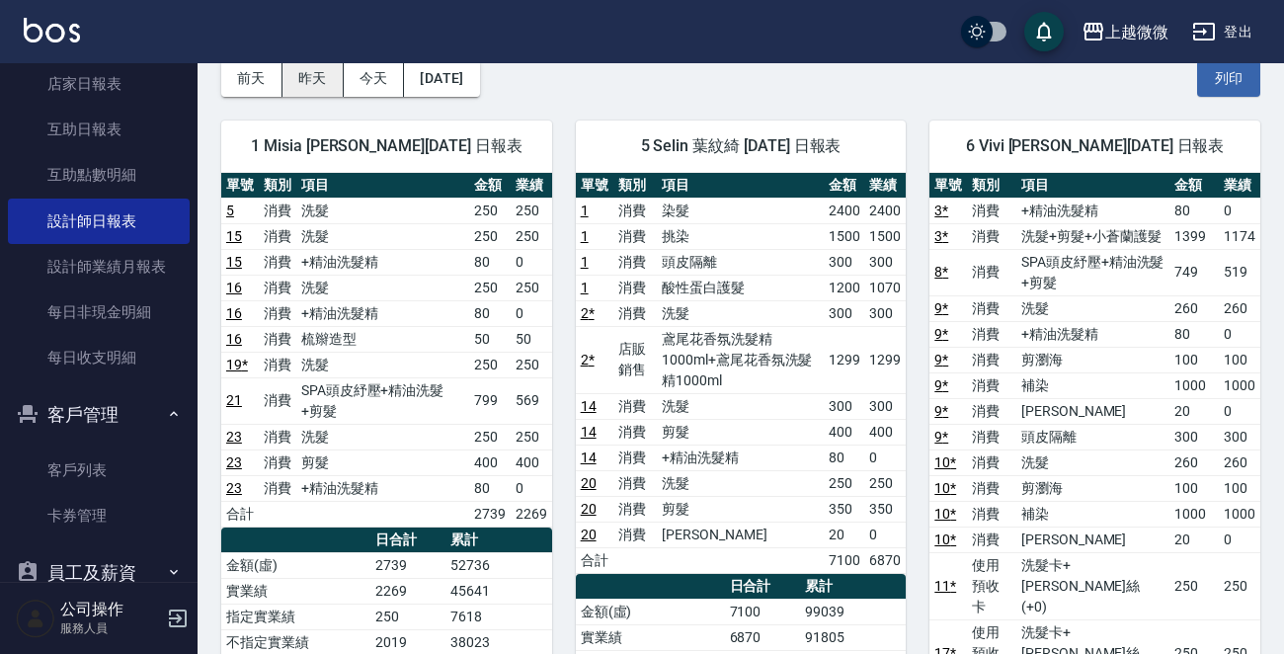
click at [319, 85] on button "昨天" at bounding box center [313, 78] width 61 height 37
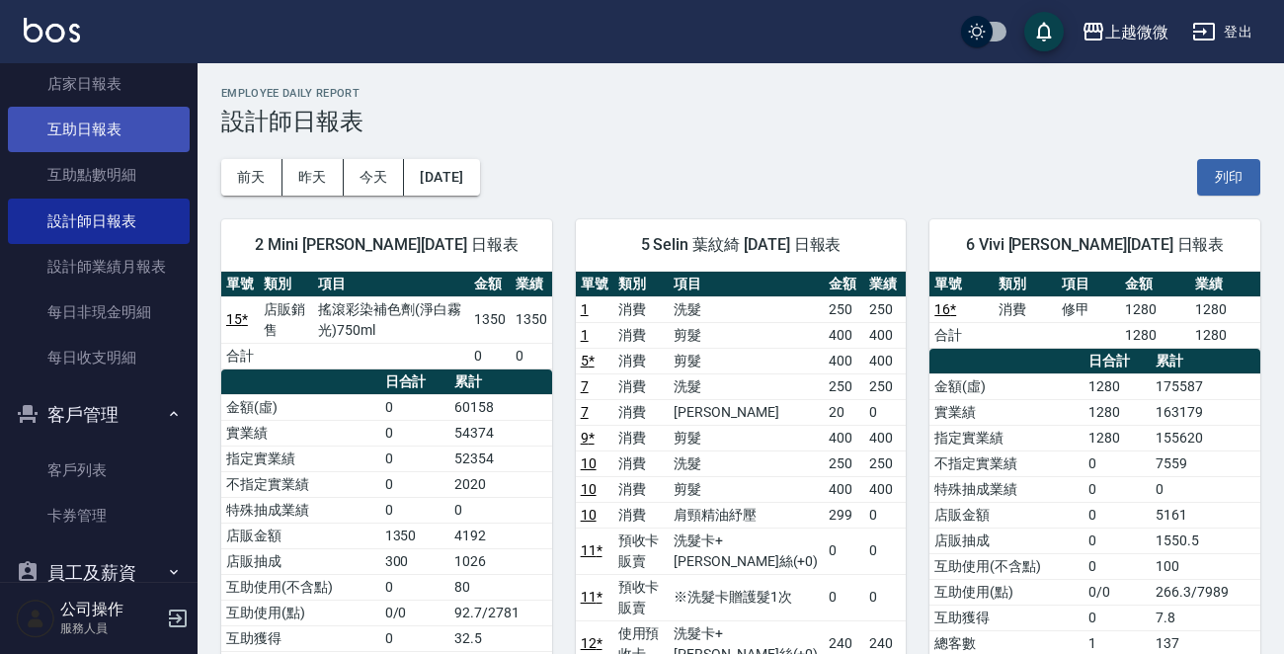
click at [136, 143] on link "互助日報表" at bounding box center [99, 129] width 182 height 45
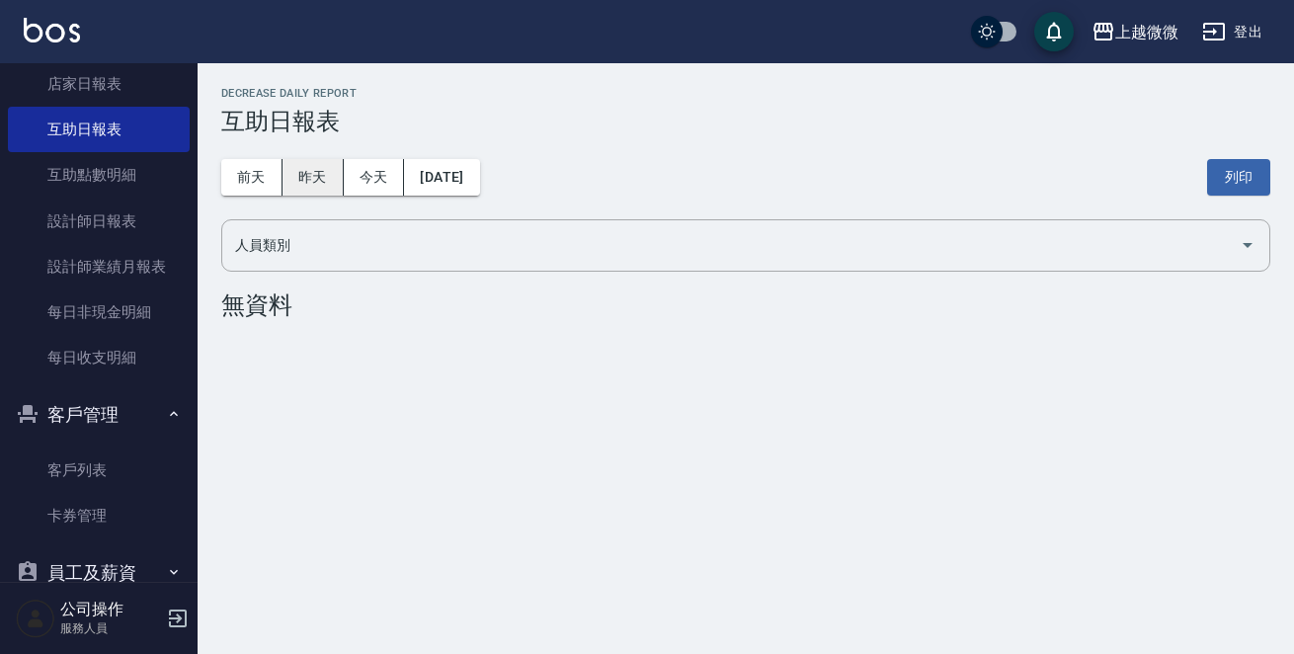
click at [316, 190] on button "昨天" at bounding box center [313, 177] width 61 height 37
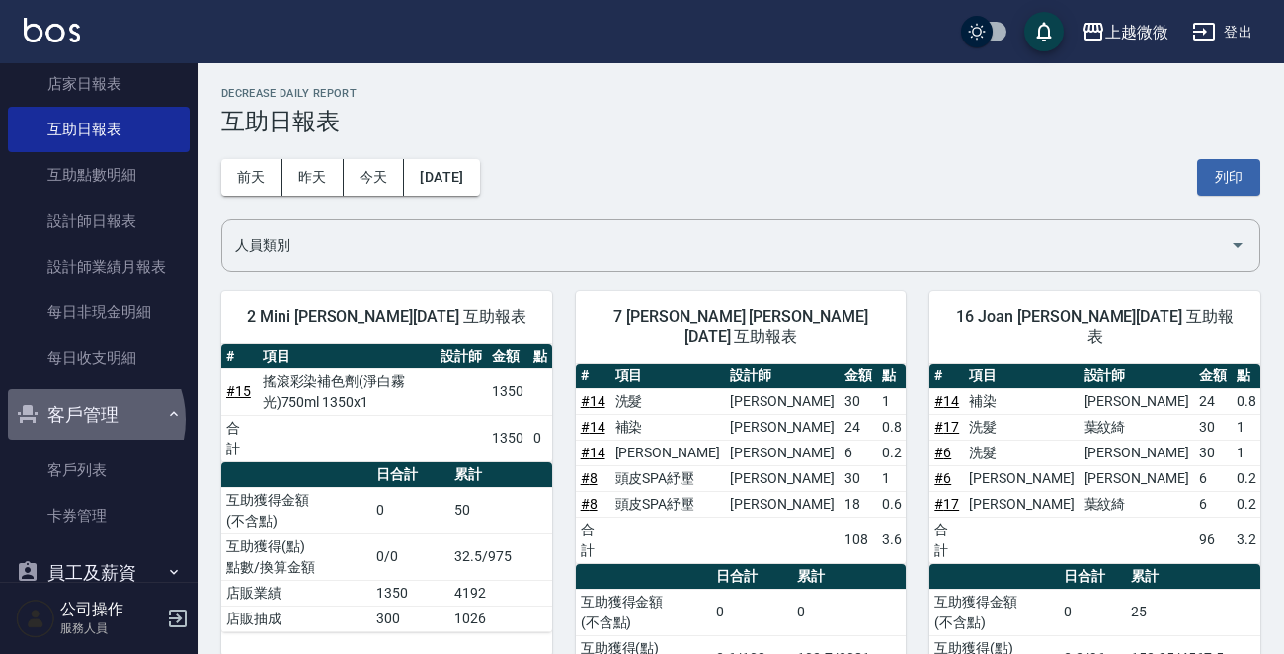
click at [90, 419] on button "客戶管理" at bounding box center [99, 414] width 182 height 51
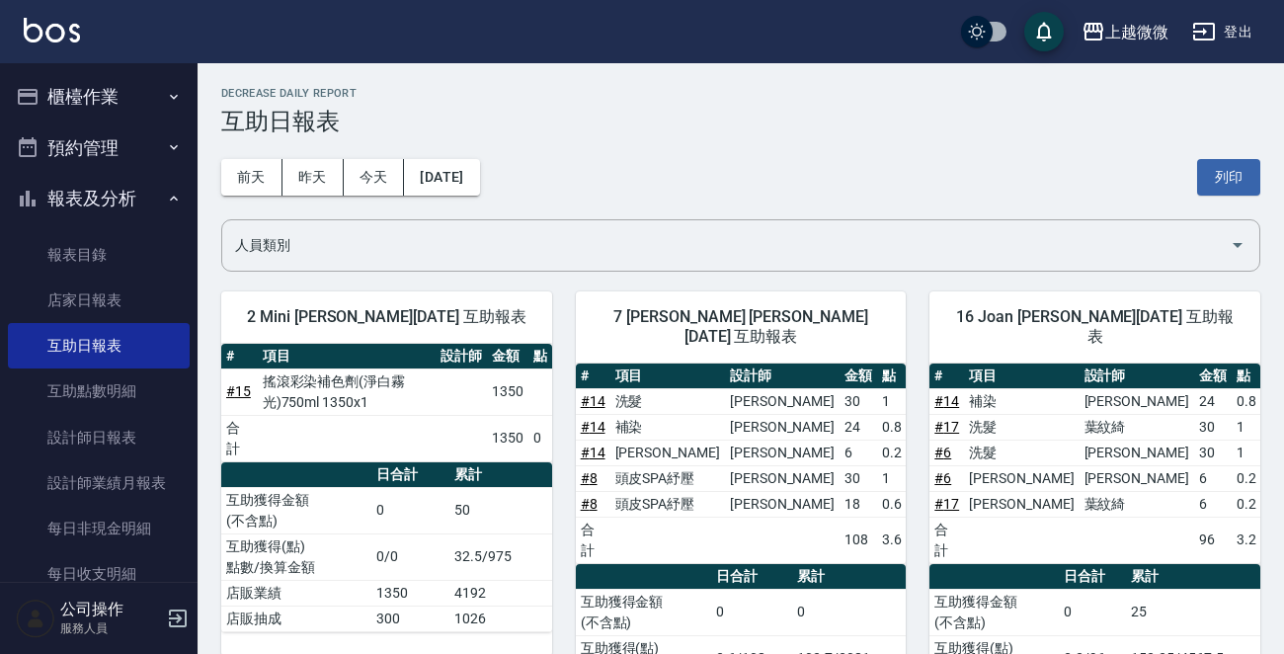
click at [40, 39] on img at bounding box center [52, 30] width 56 height 25
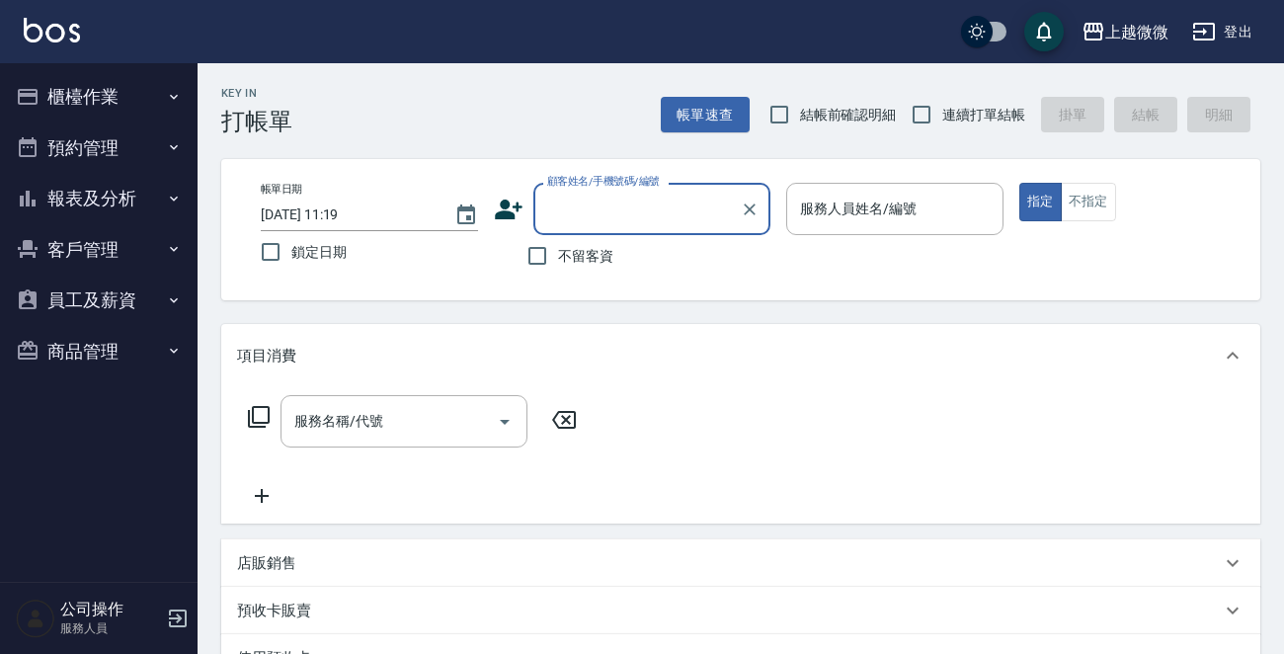
click at [179, 199] on icon "button" at bounding box center [174, 199] width 16 height 16
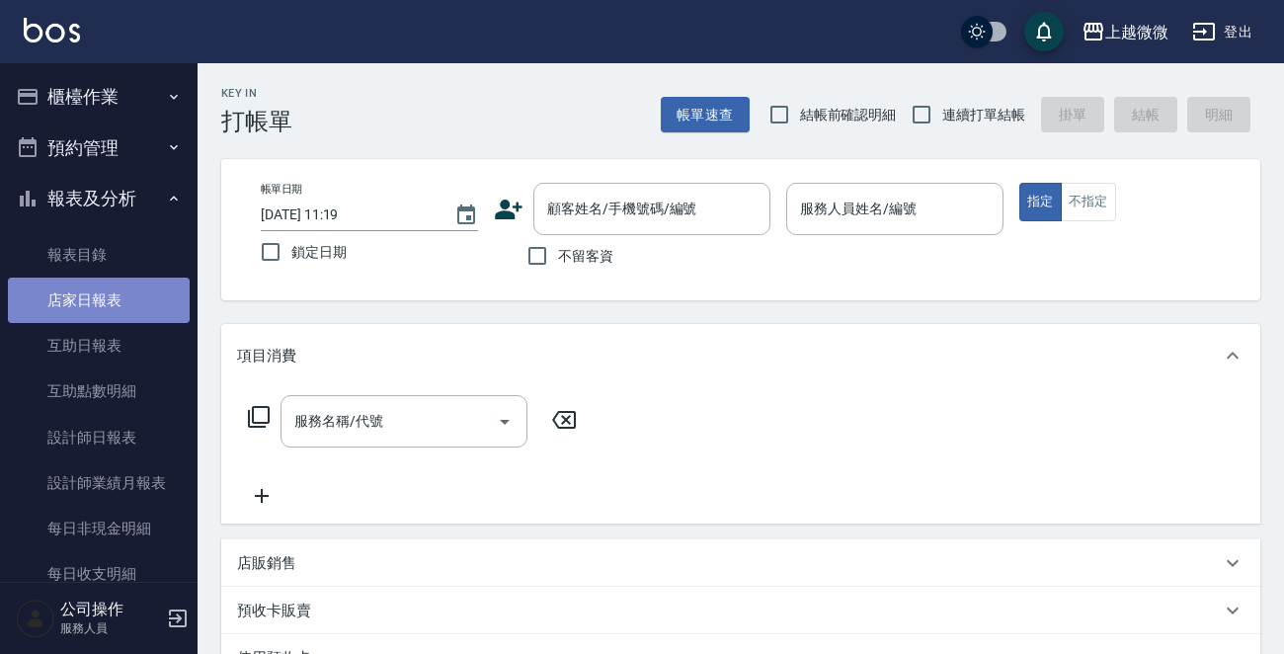
click at [132, 298] on link "店家日報表" at bounding box center [99, 300] width 182 height 45
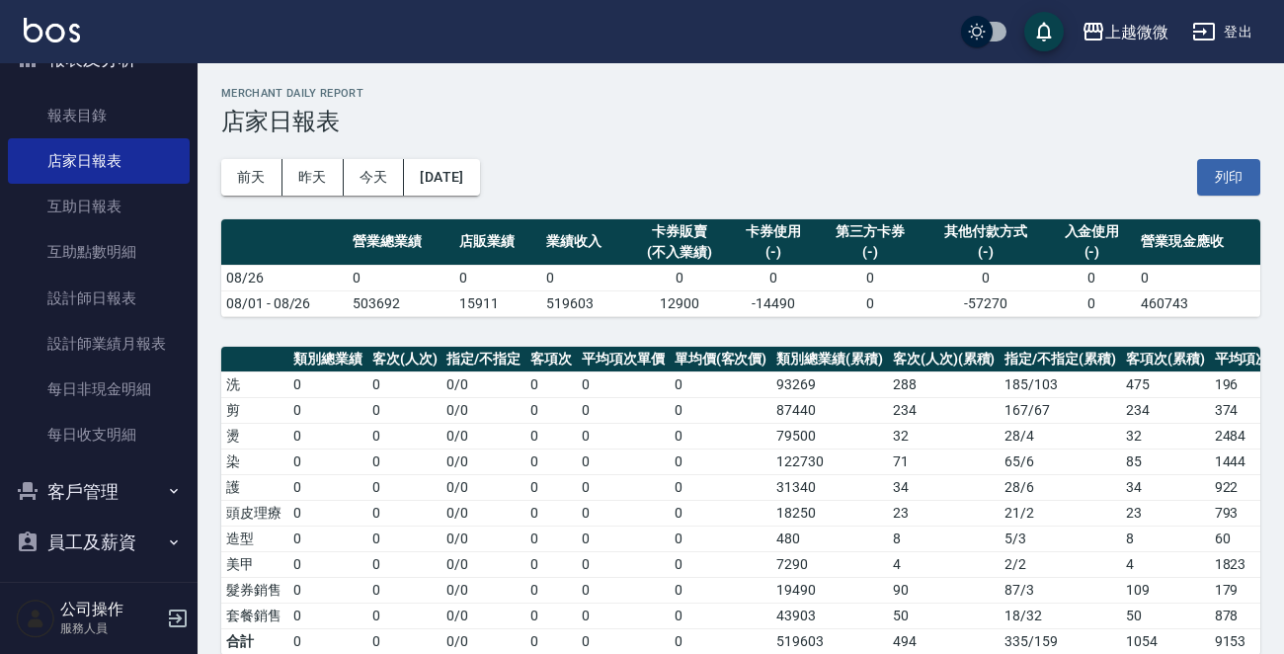
scroll to position [199, 0]
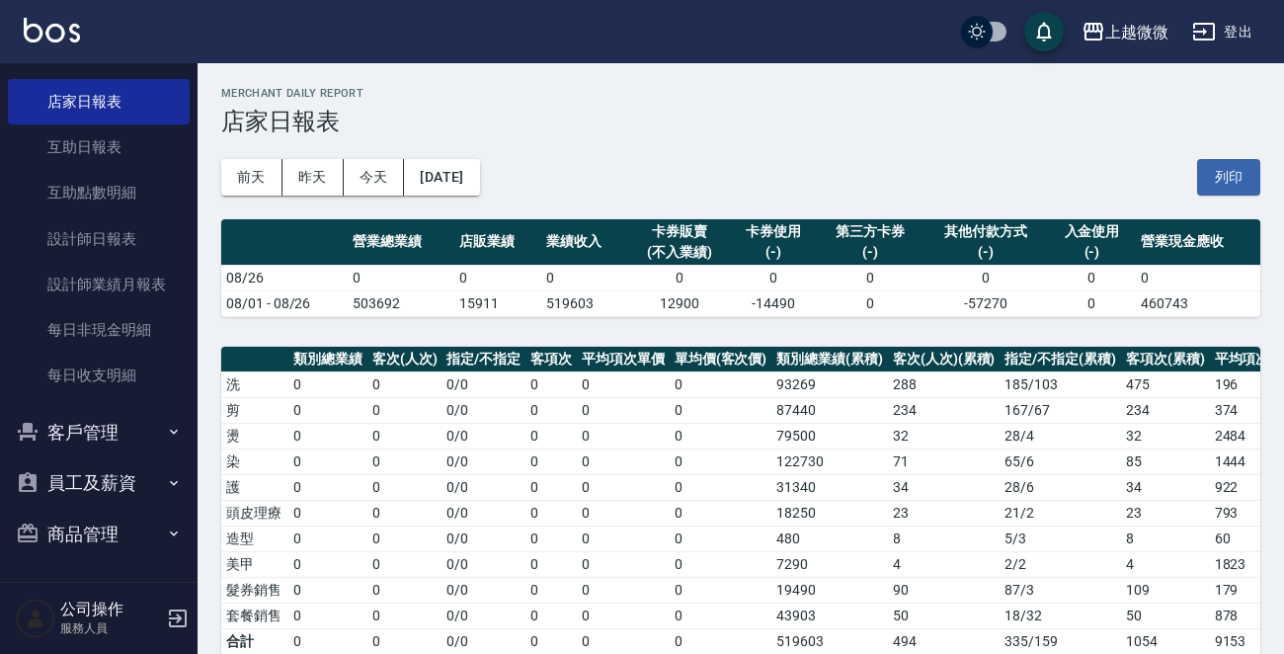
click at [166, 427] on icon "button" at bounding box center [174, 432] width 16 height 16
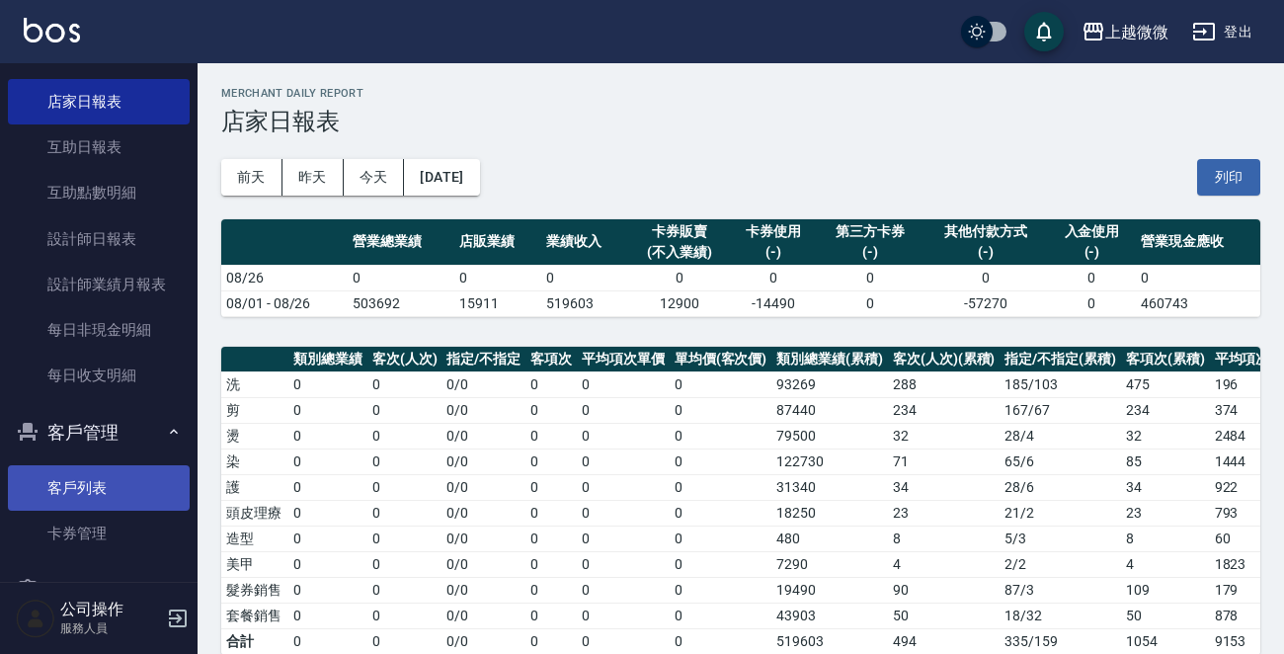
click at [116, 490] on link "客戶列表" at bounding box center [99, 487] width 182 height 45
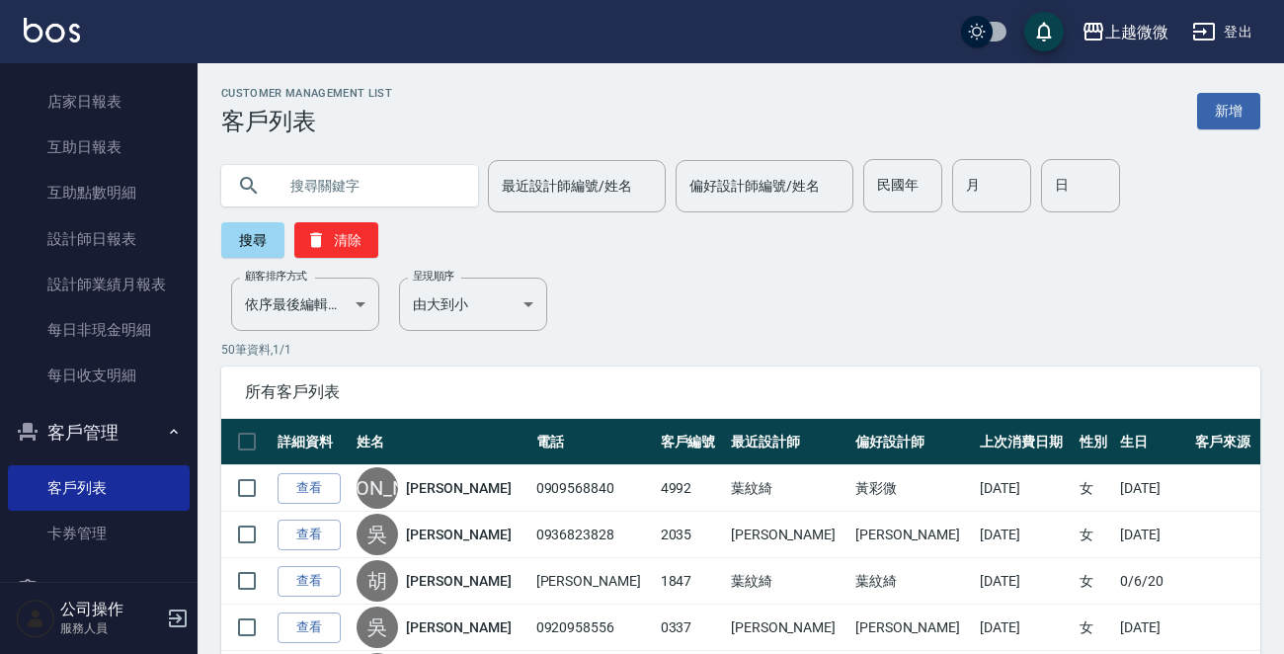
click at [325, 198] on input "text" at bounding box center [370, 185] width 186 height 53
type input "0952102208"
click at [245, 231] on button "搜尋" at bounding box center [252, 240] width 63 height 36
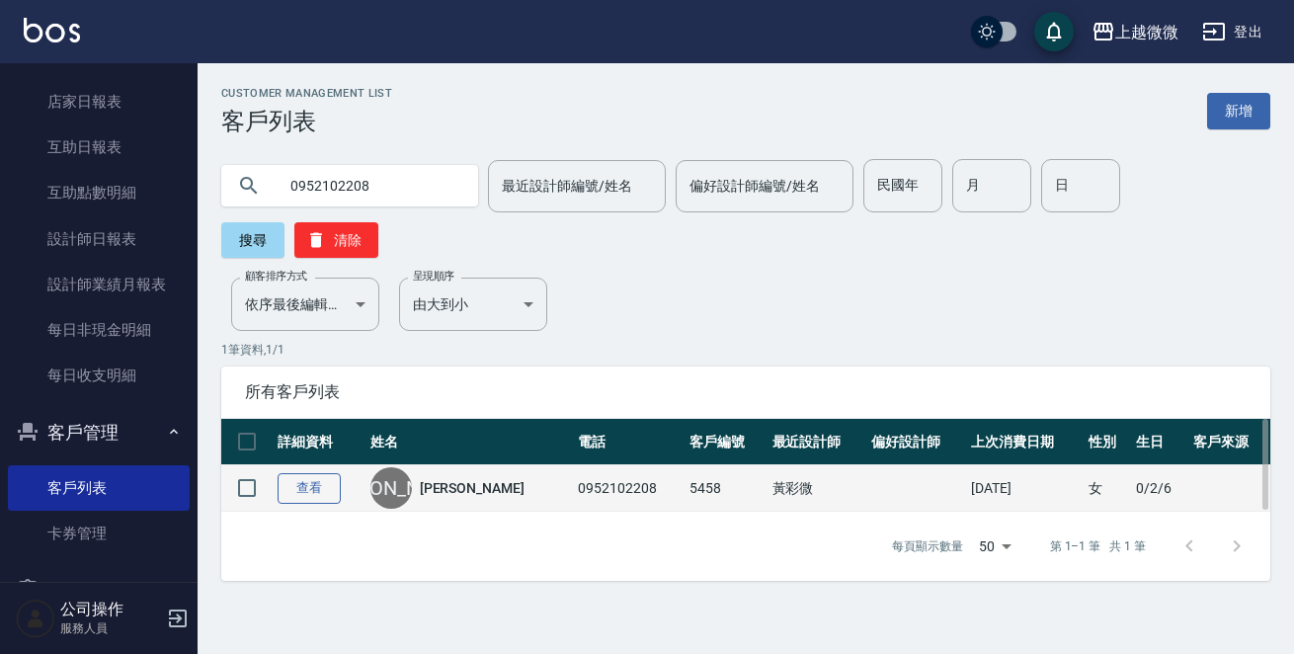
click at [295, 473] on link "查看" at bounding box center [309, 488] width 63 height 31
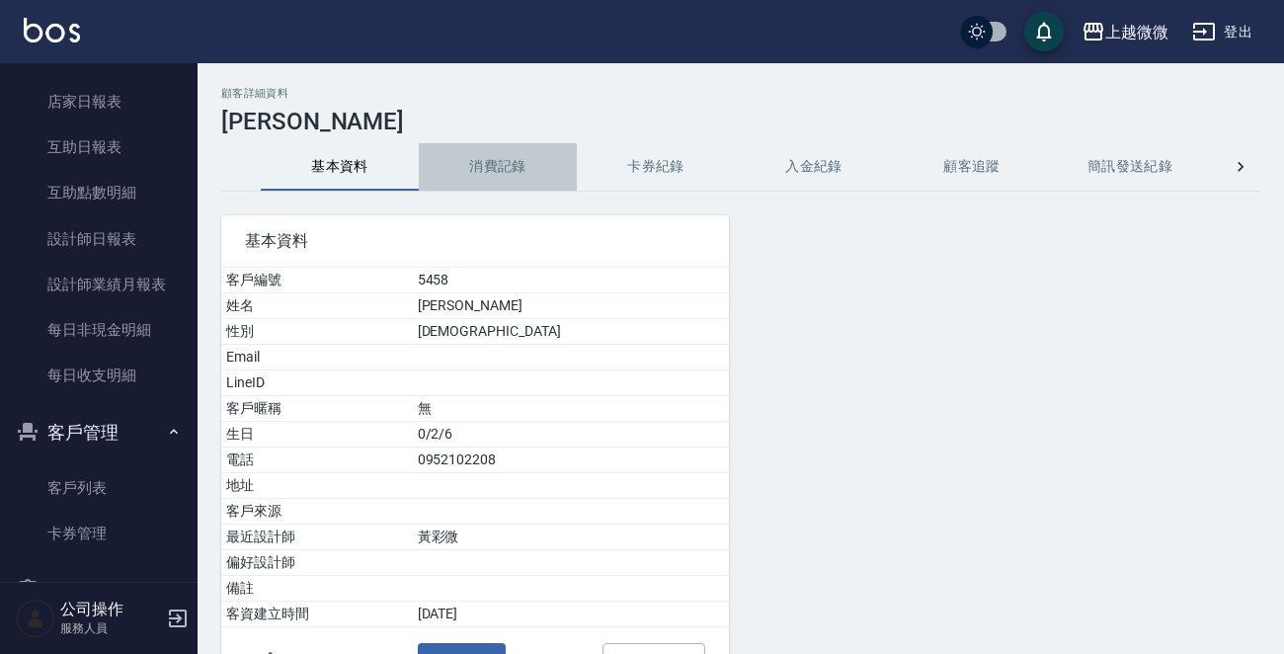
click at [493, 176] on button "消費記錄" at bounding box center [498, 166] width 158 height 47
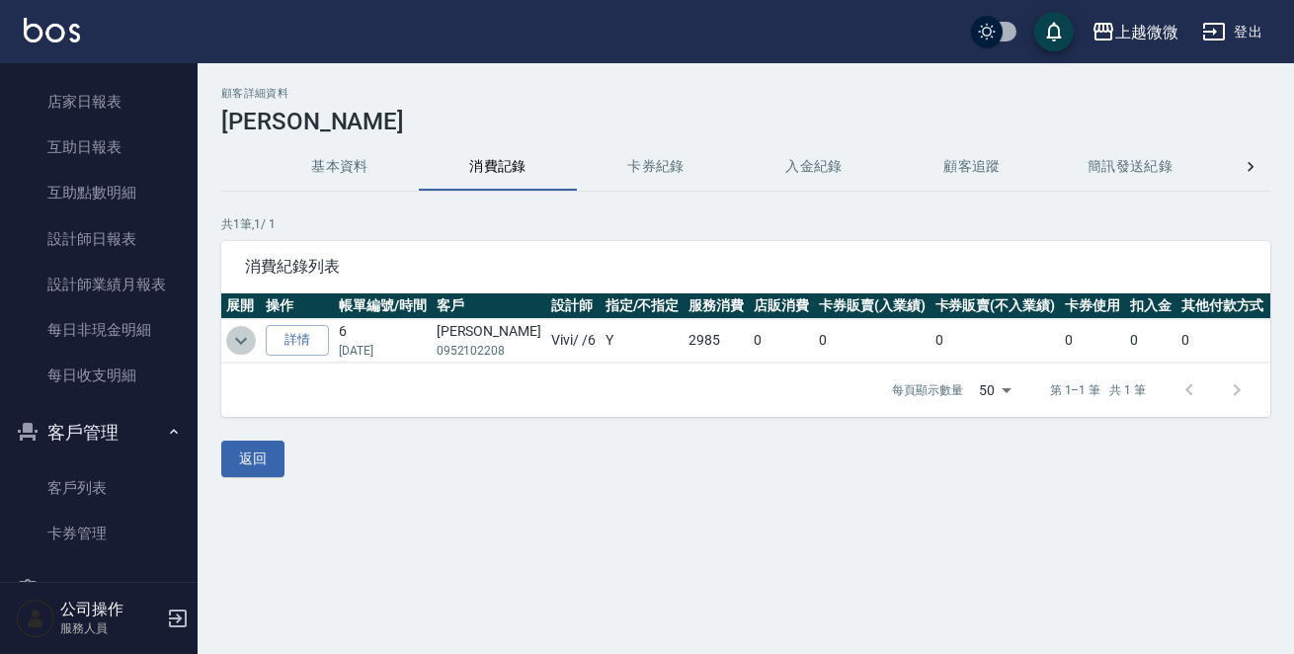
click at [249, 341] on icon "expand row" at bounding box center [241, 341] width 24 height 24
